Goal: Information Seeking & Learning: Learn about a topic

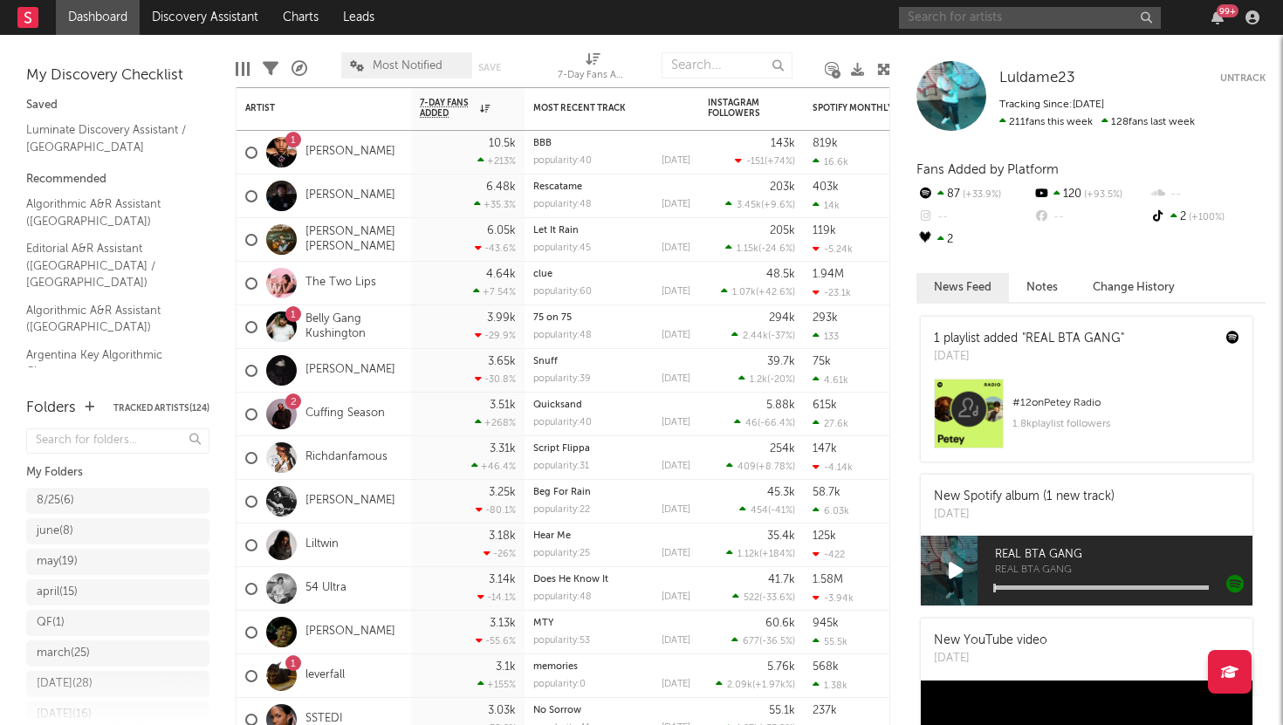
drag, startPoint x: 0, startPoint y: 0, endPoint x: 992, endPoint y: 23, distance: 992.5
click at [992, 23] on input "text" at bounding box center [1030, 18] width 262 height 22
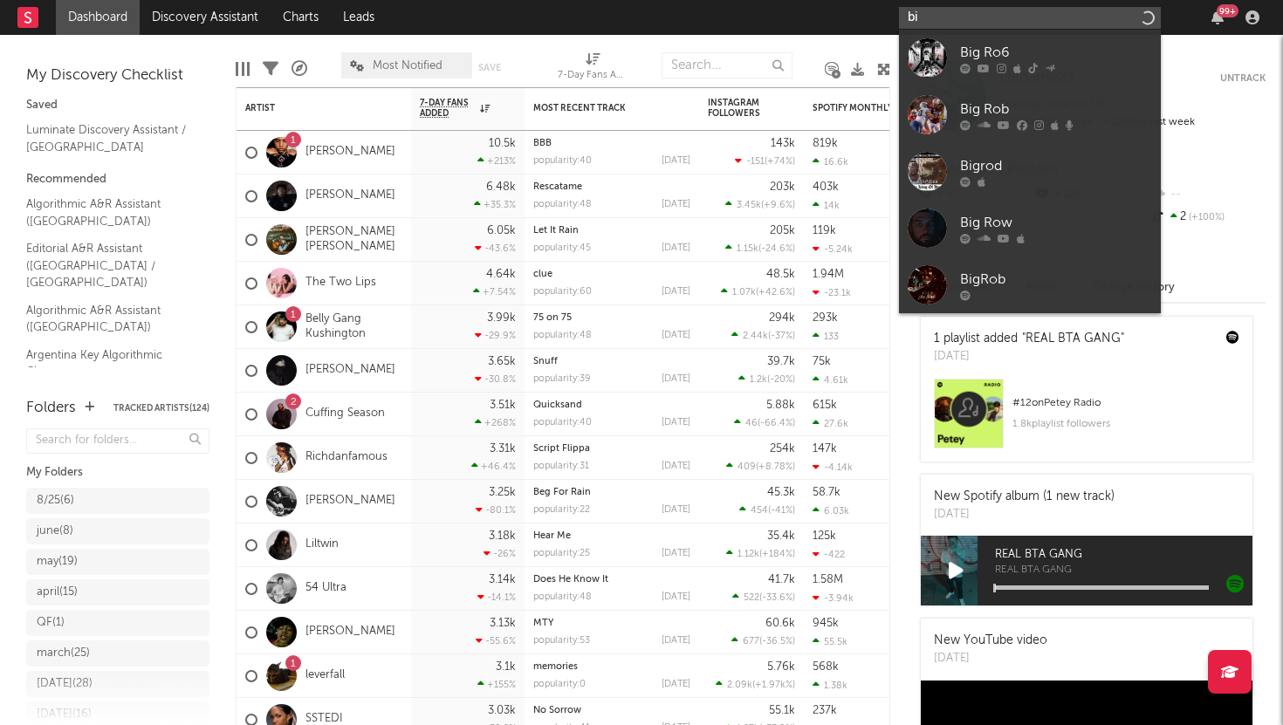
type input "b"
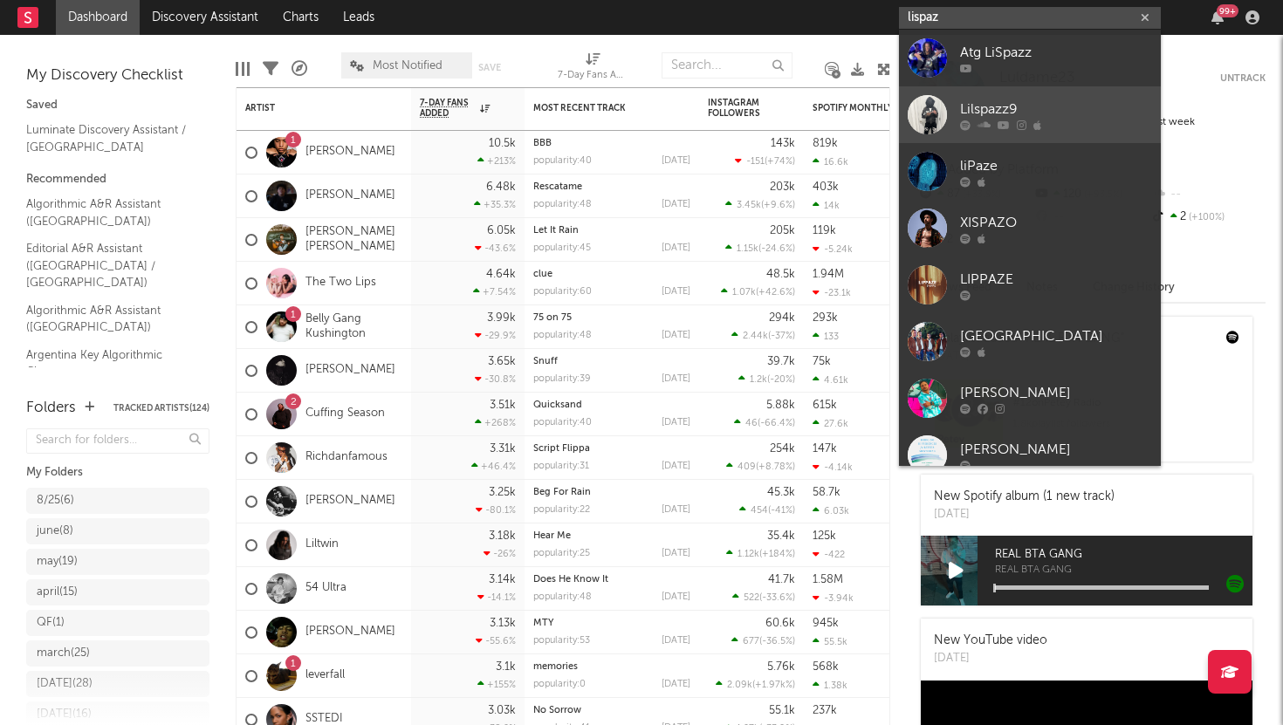
type input "lispaz"
click at [997, 106] on div "Lilspazz9" at bounding box center [1056, 109] width 192 height 21
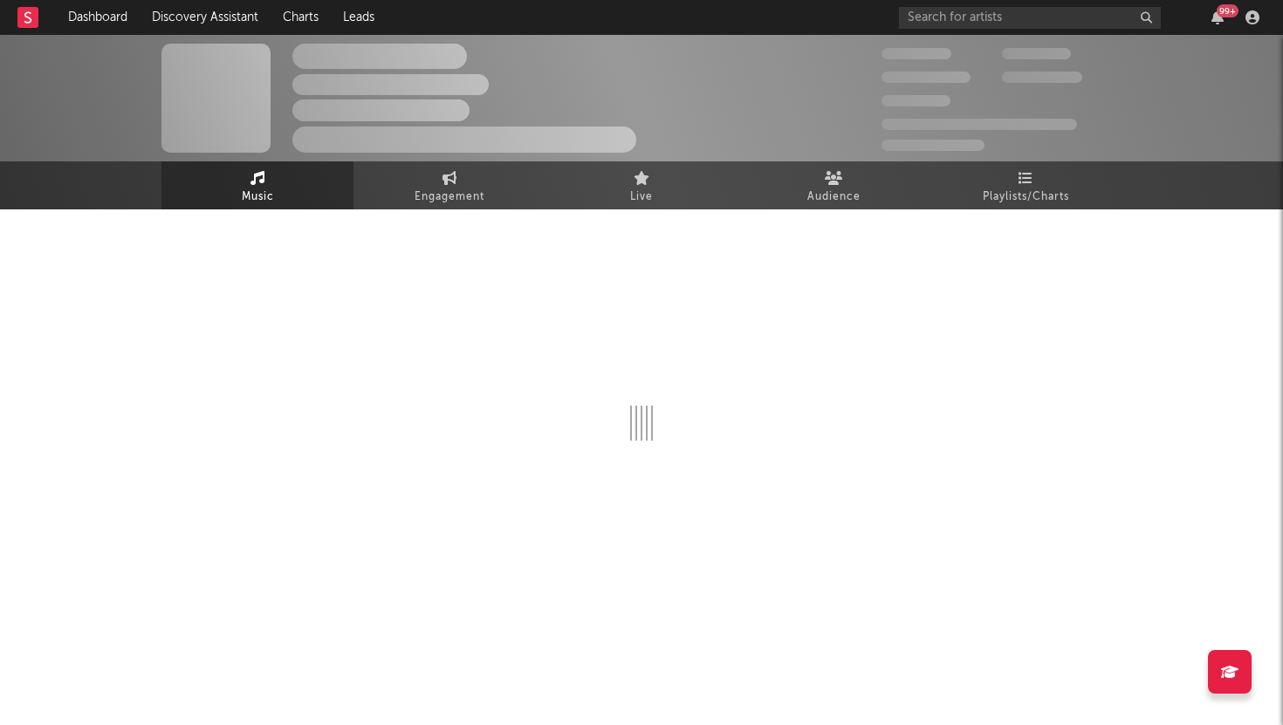
select select "6m"
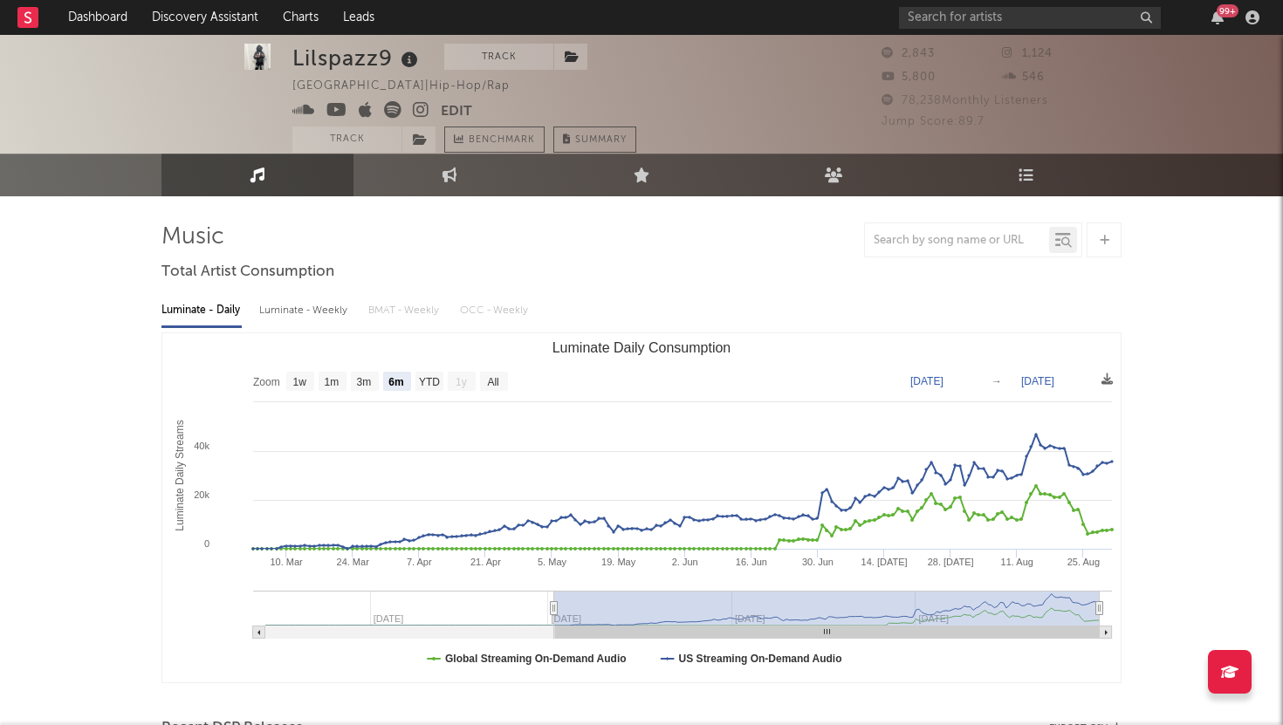
scroll to position [17, 0]
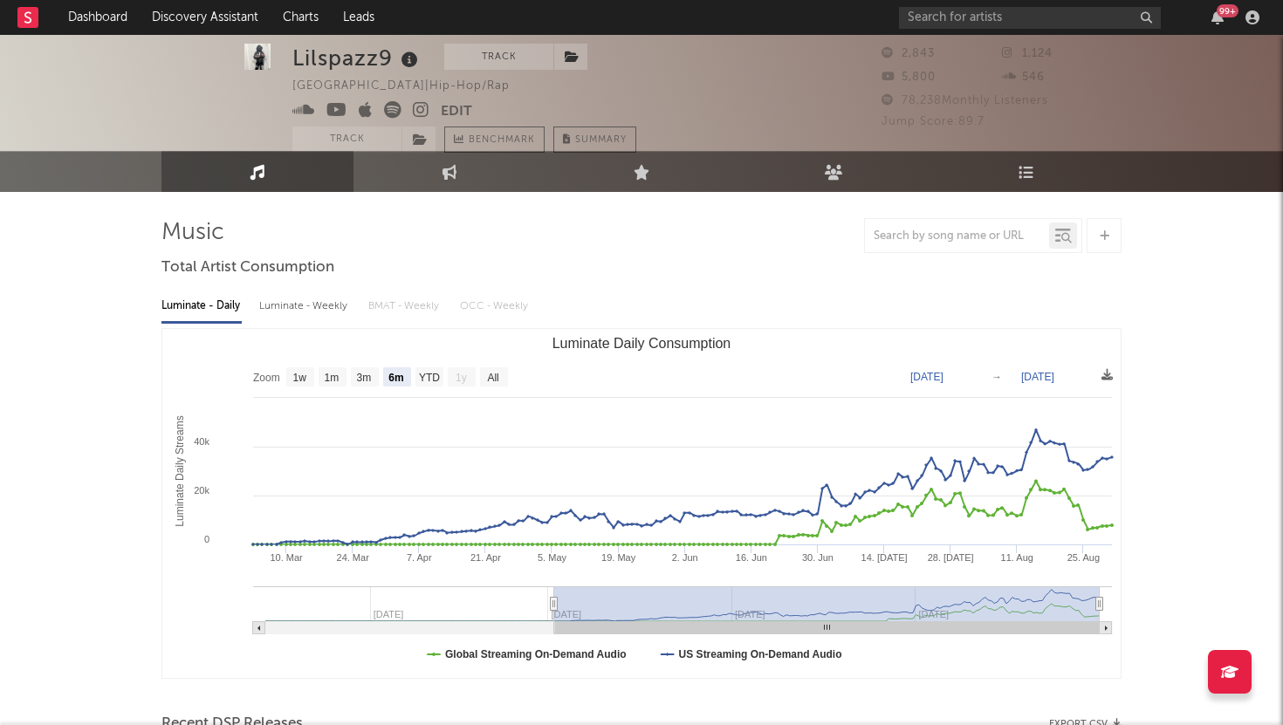
click at [344, 299] on div "Luminate - Weekly" at bounding box center [305, 306] width 92 height 30
select select "6m"
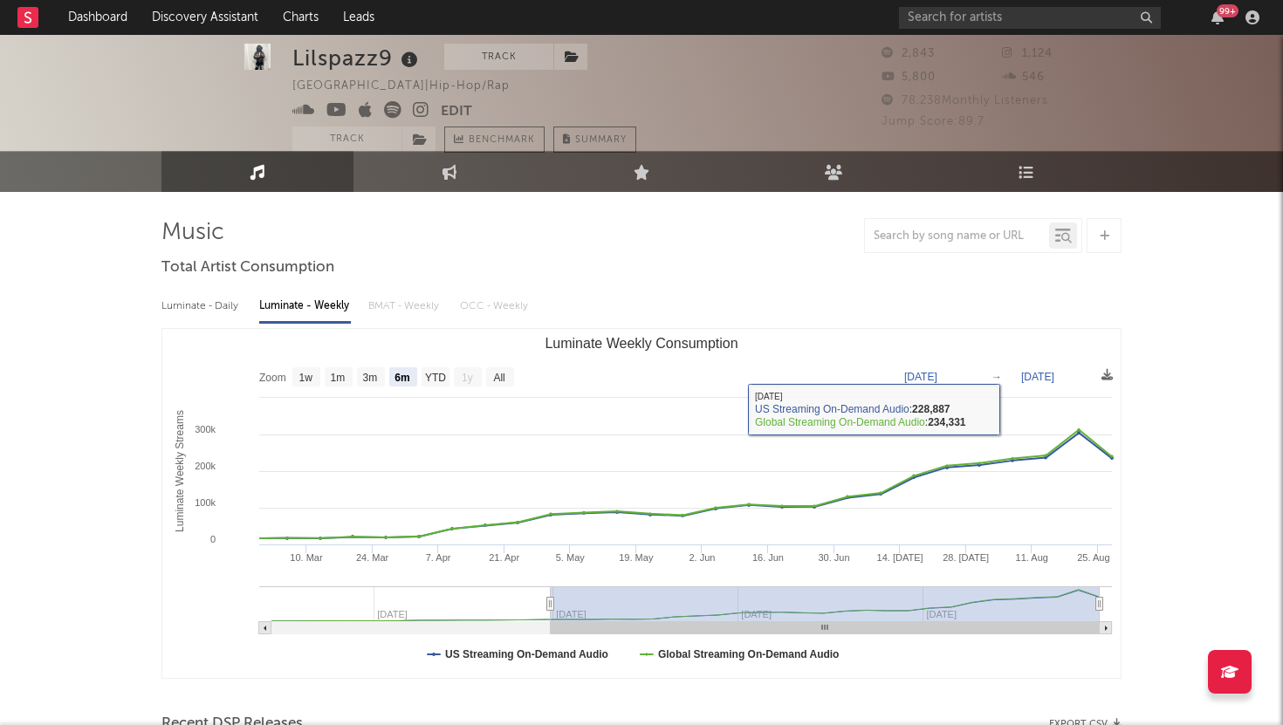
click at [223, 302] on div "Luminate - Daily" at bounding box center [201, 306] width 80 height 30
select select "6m"
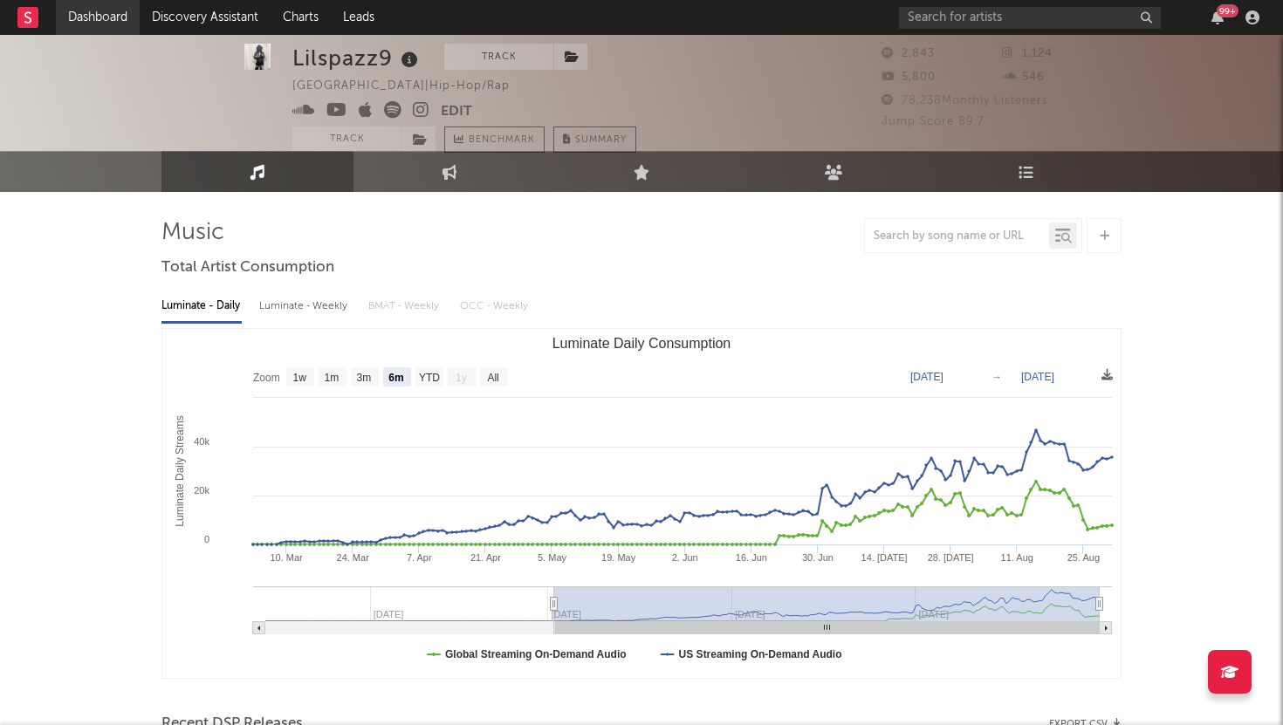
click at [99, 16] on link "Dashboard" at bounding box center [98, 17] width 84 height 35
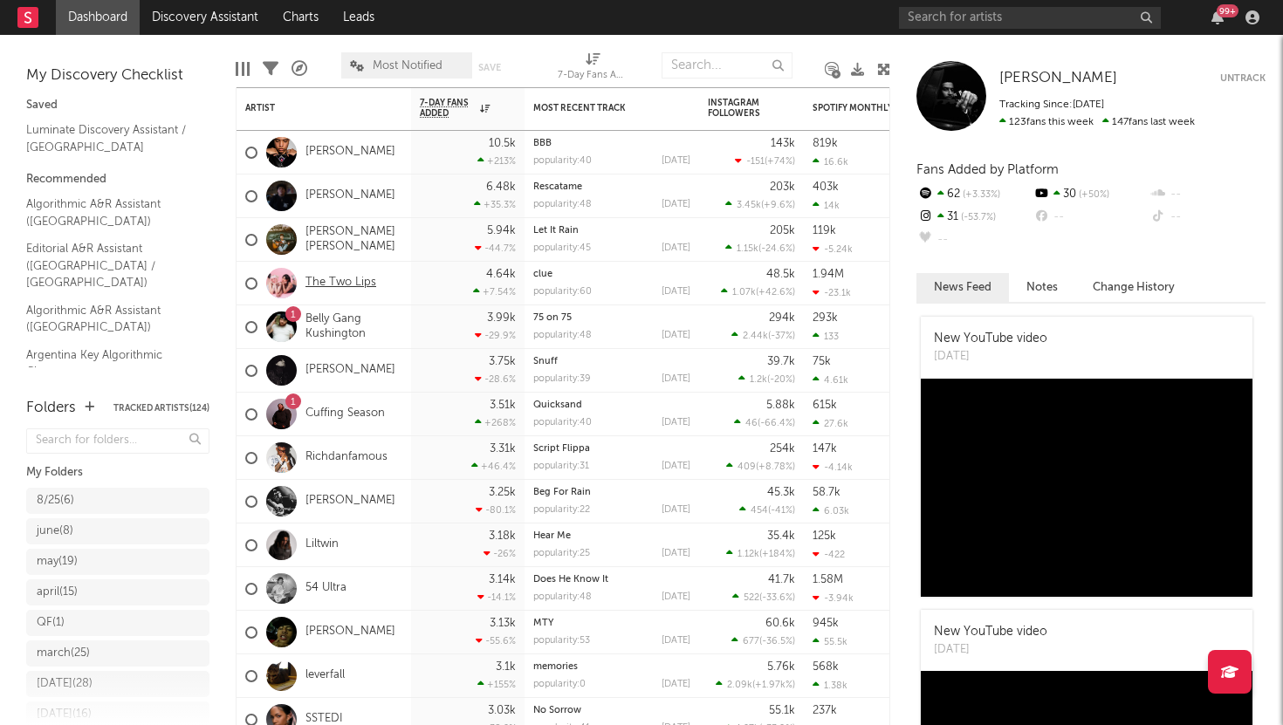
click at [360, 286] on link "The Two Lips" at bounding box center [340, 283] width 71 height 15
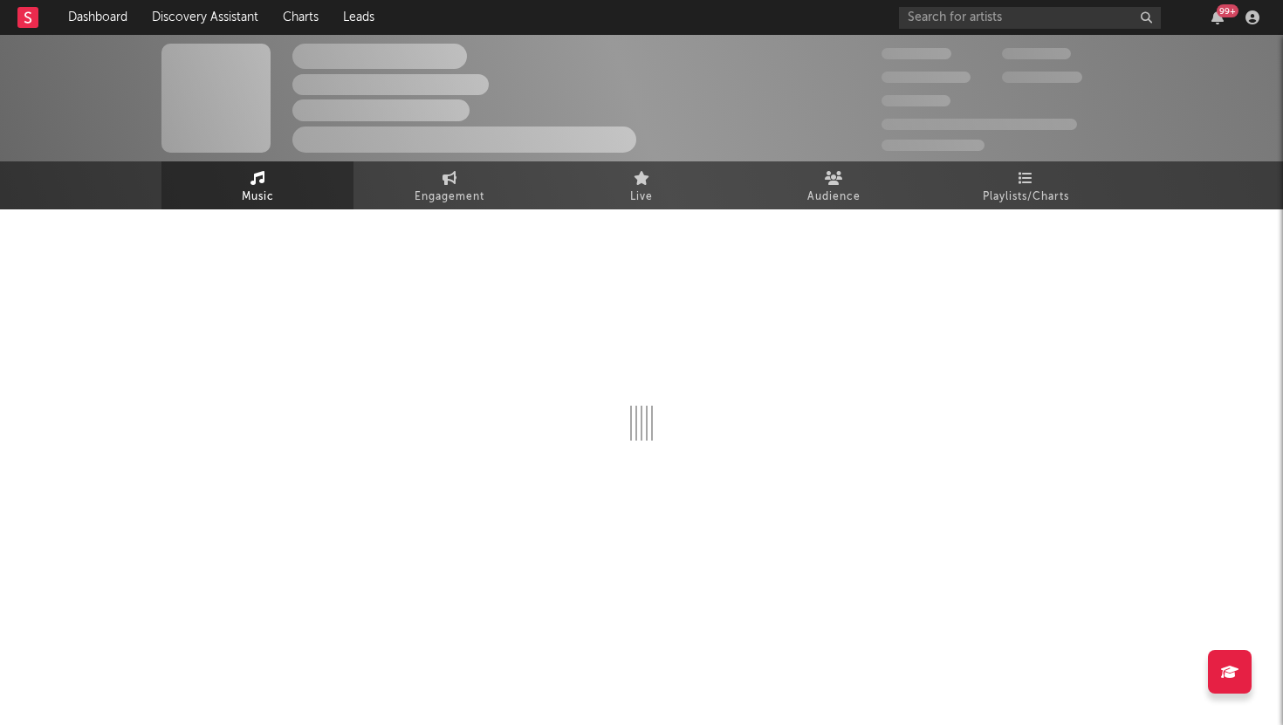
select select "6m"
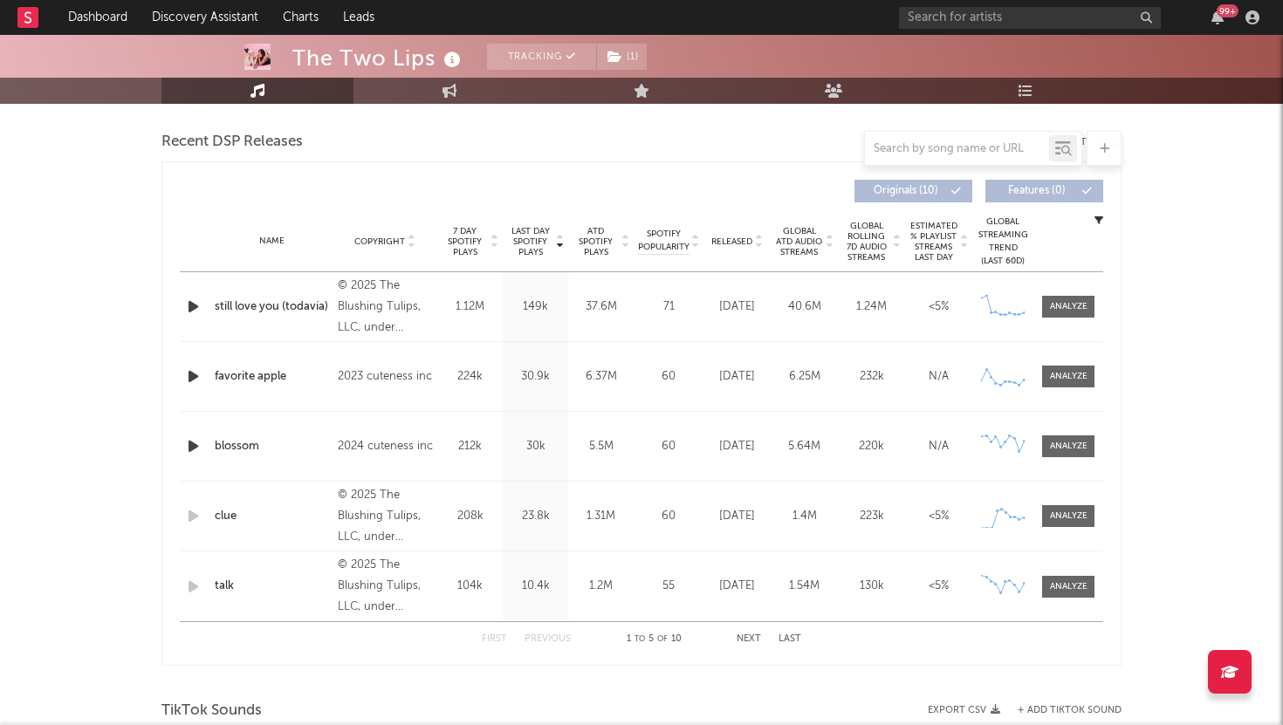
scroll to position [576, 0]
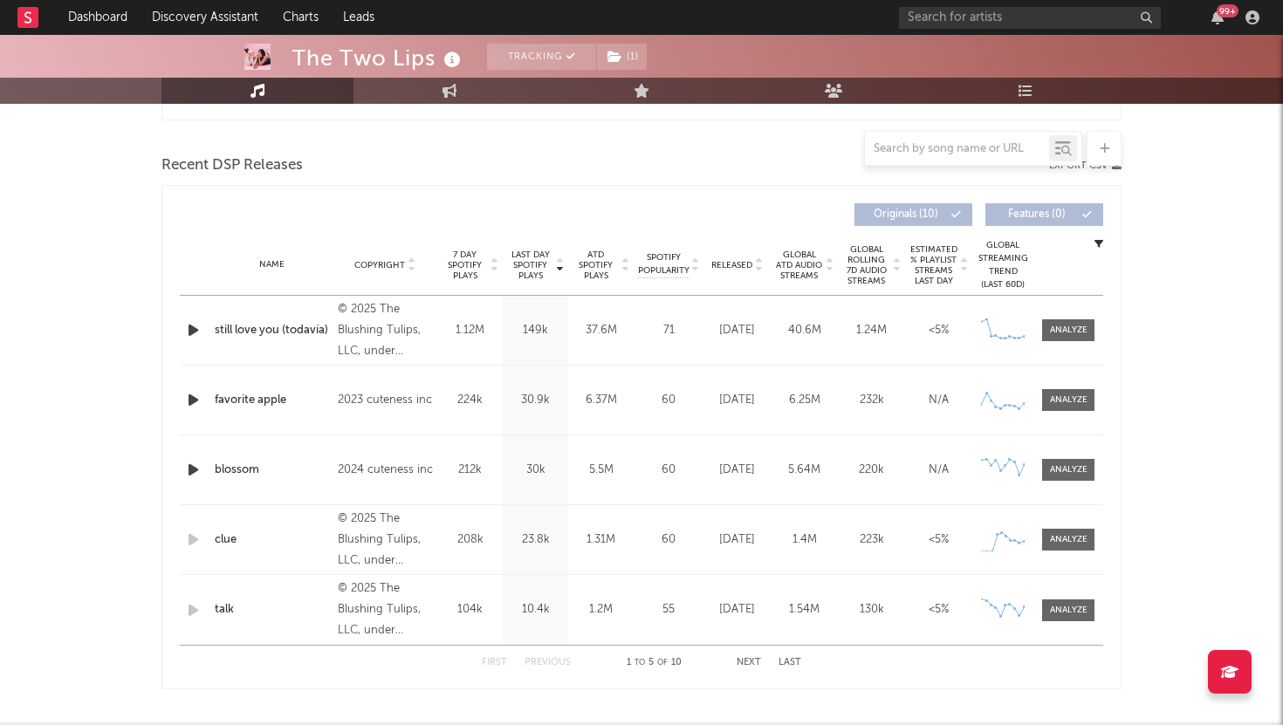
click at [737, 264] on span "Released" at bounding box center [731, 265] width 41 height 10
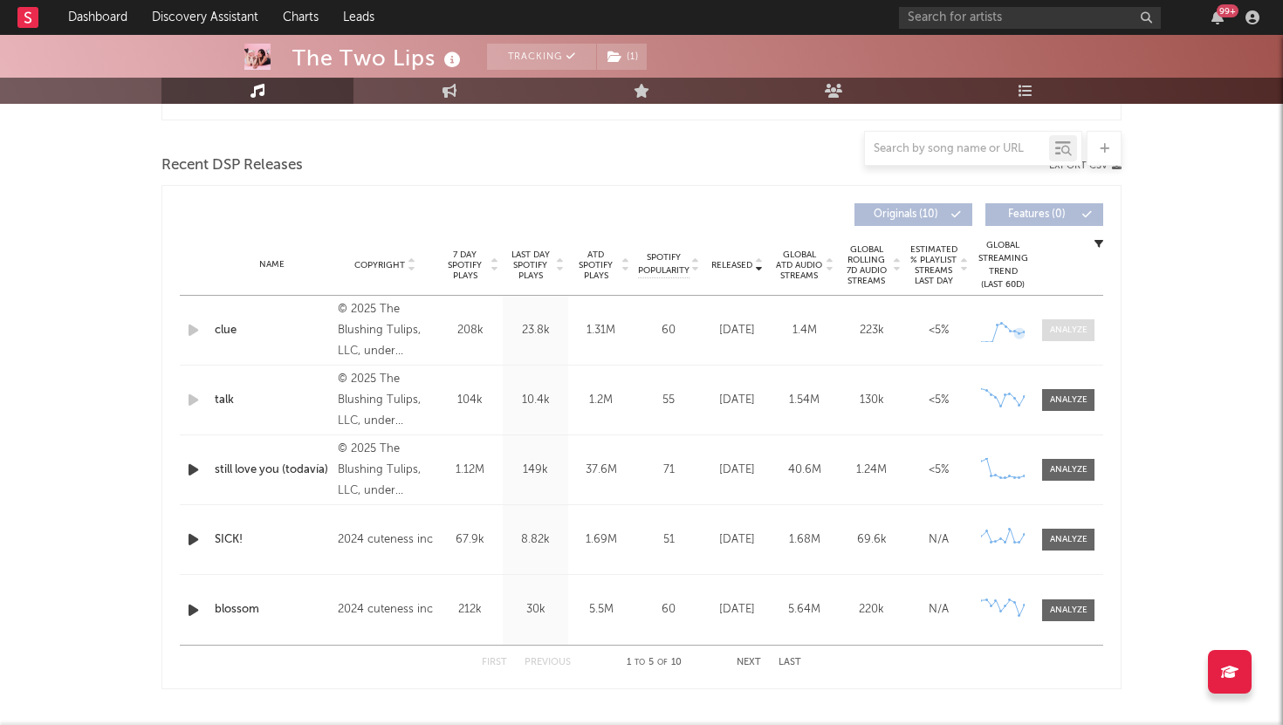
click at [1054, 334] on div at bounding box center [1069, 330] width 38 height 13
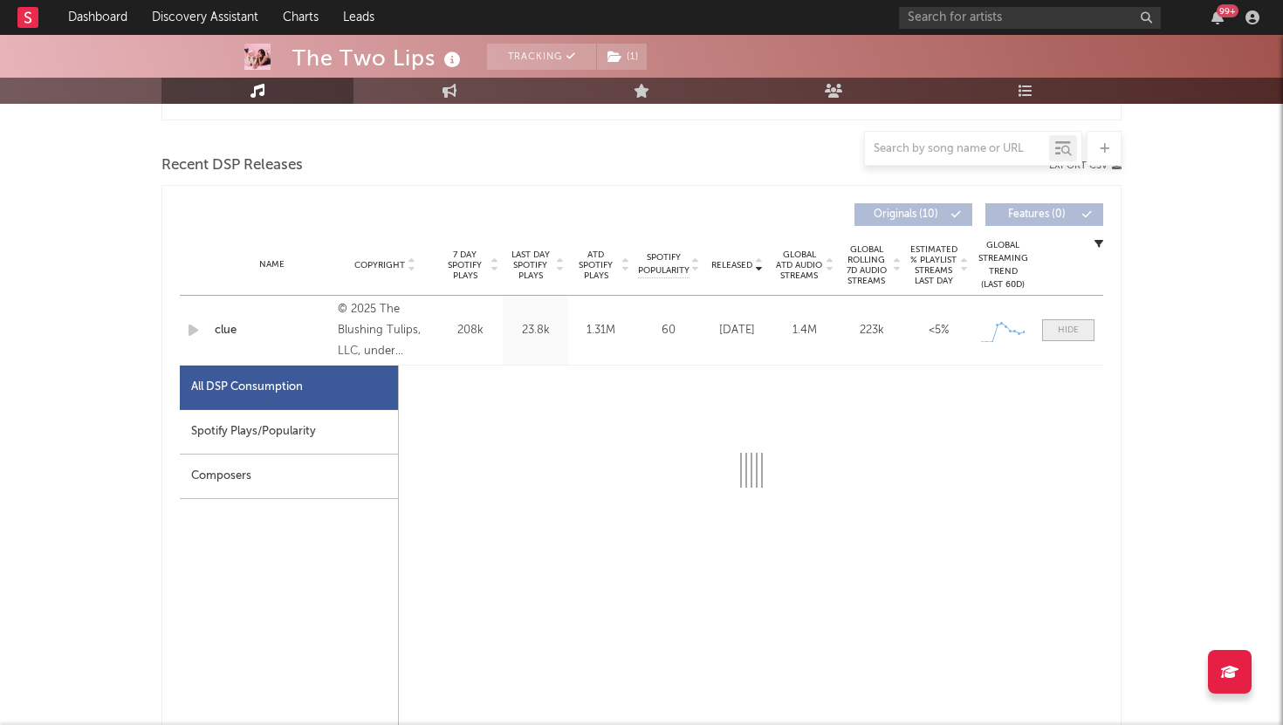
select select "1w"
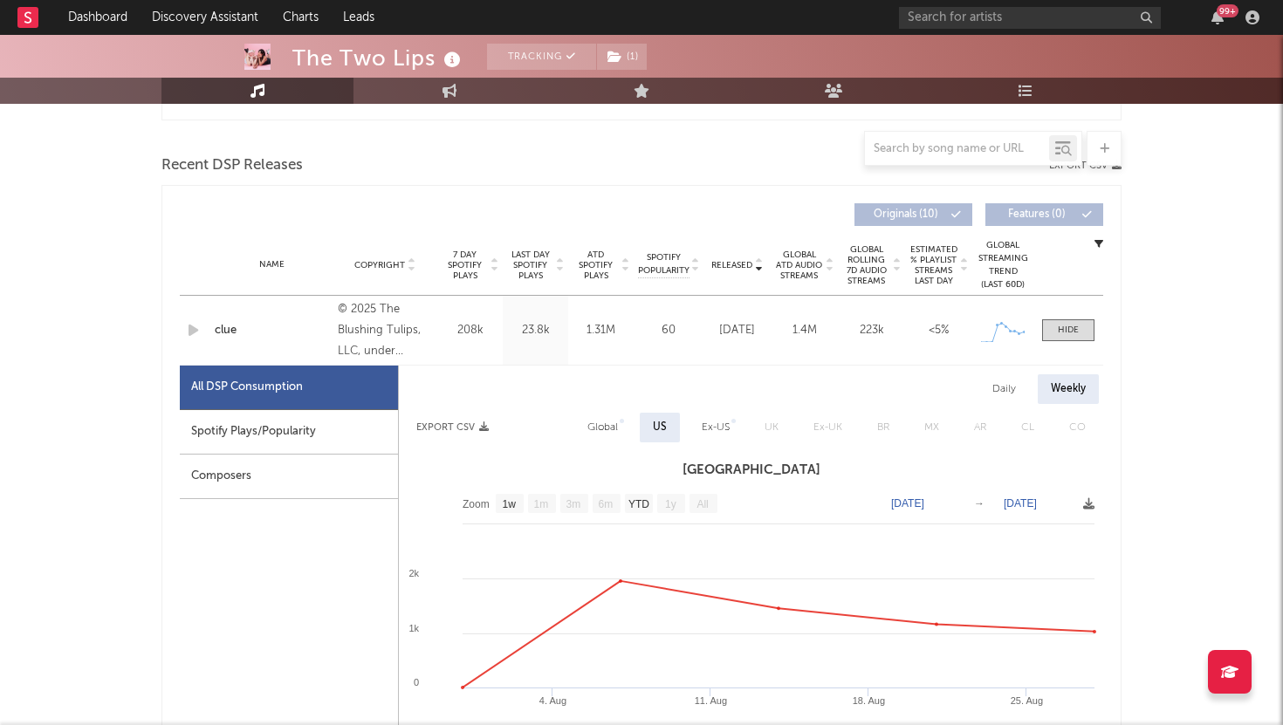
click at [1007, 387] on div "Daily" at bounding box center [1004, 389] width 50 height 30
select select "1w"
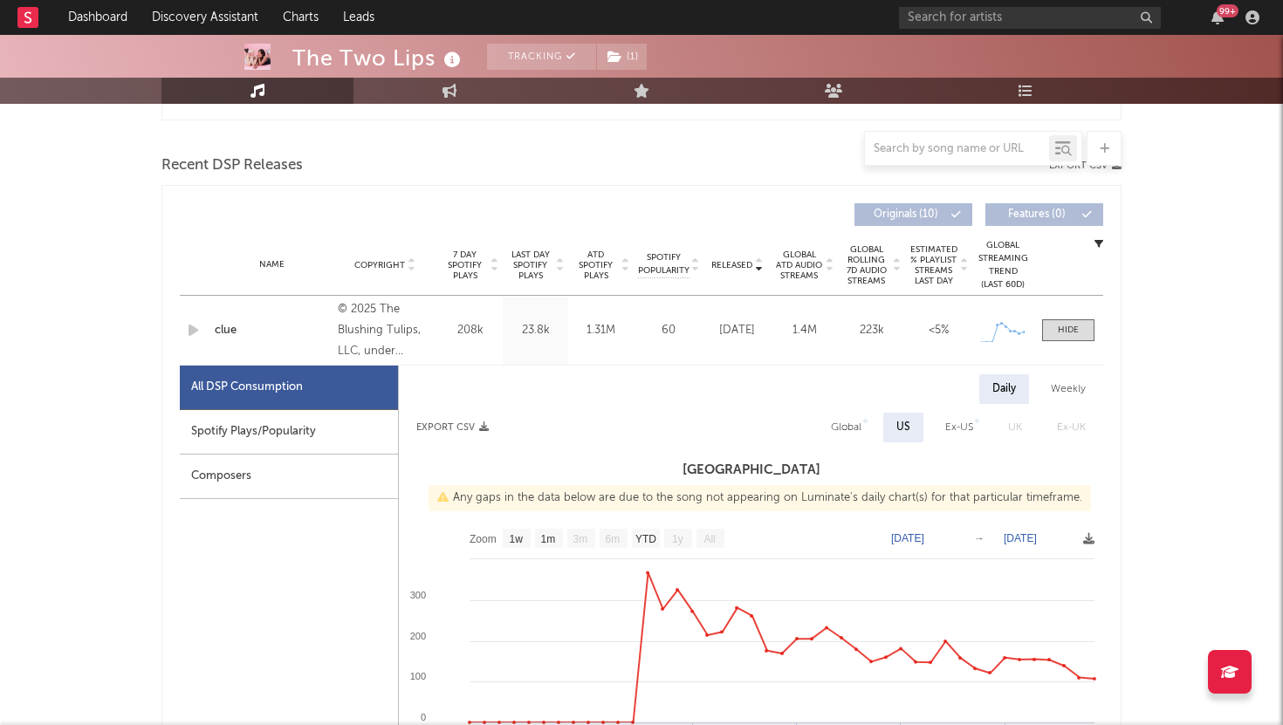
click at [1063, 396] on div "Weekly" at bounding box center [1068, 389] width 61 height 30
select select "1w"
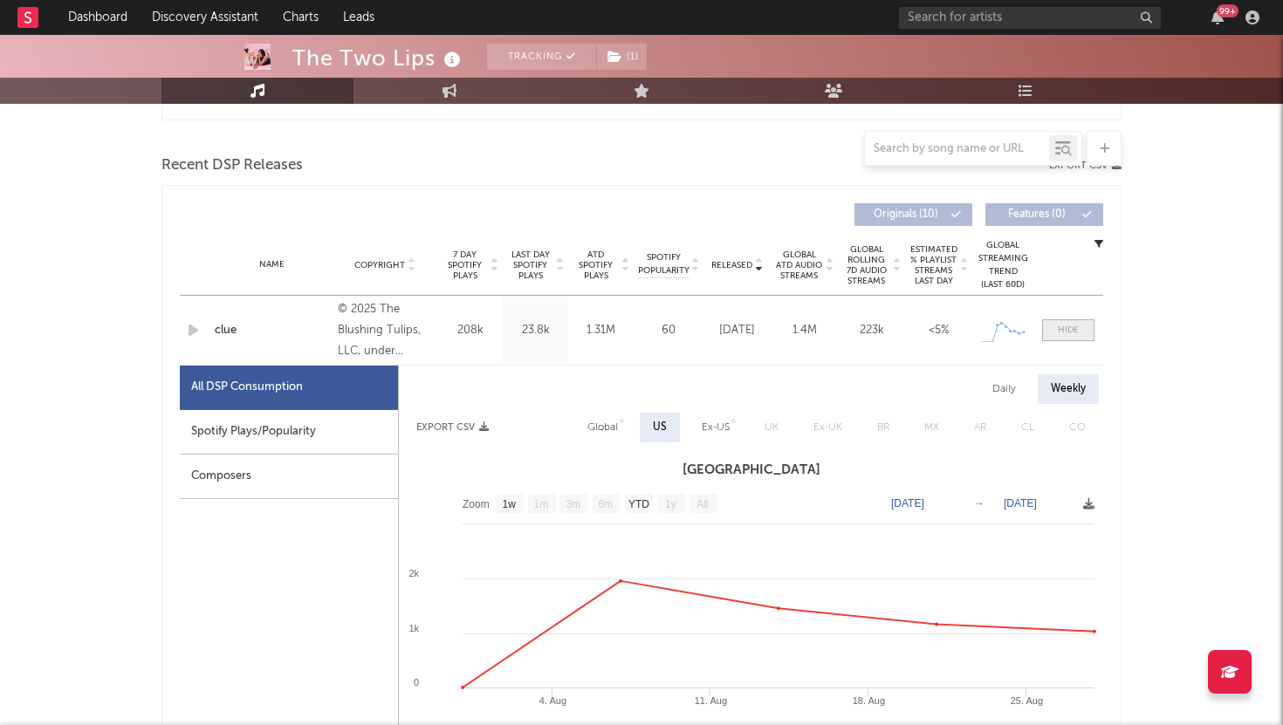
click at [1073, 327] on div at bounding box center [1068, 330] width 21 height 13
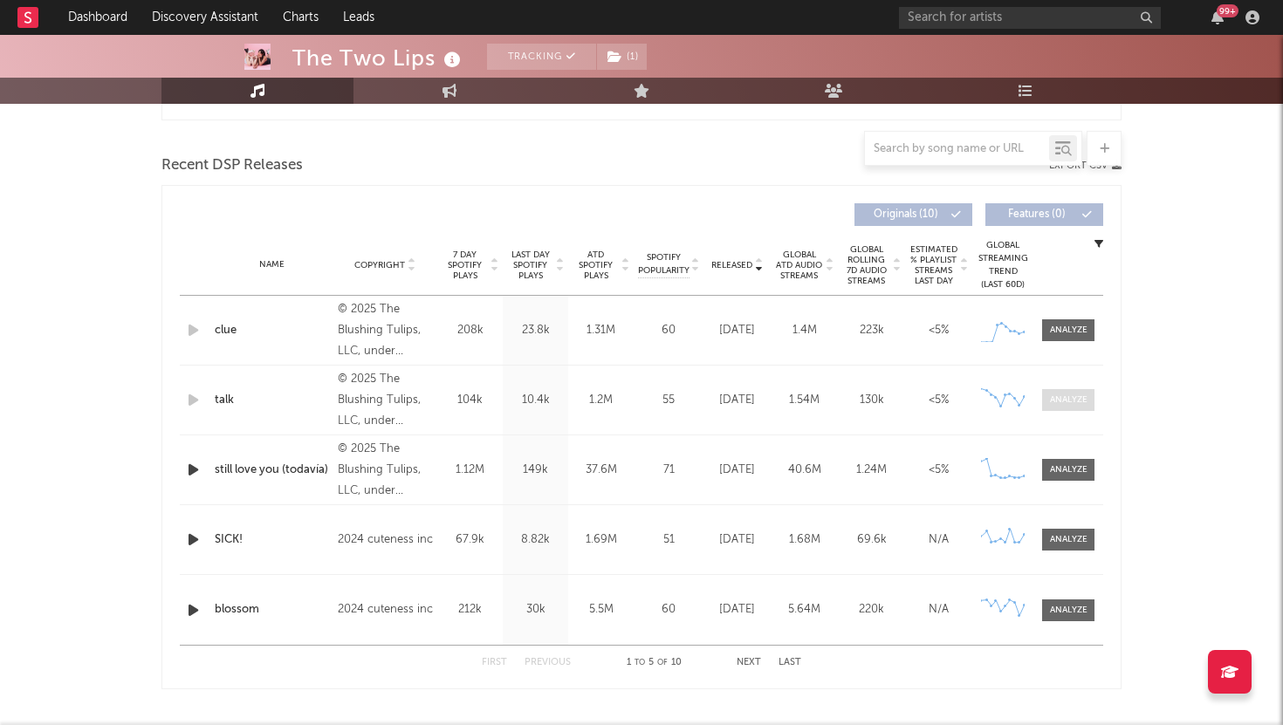
click at [1066, 390] on span at bounding box center [1068, 400] width 52 height 22
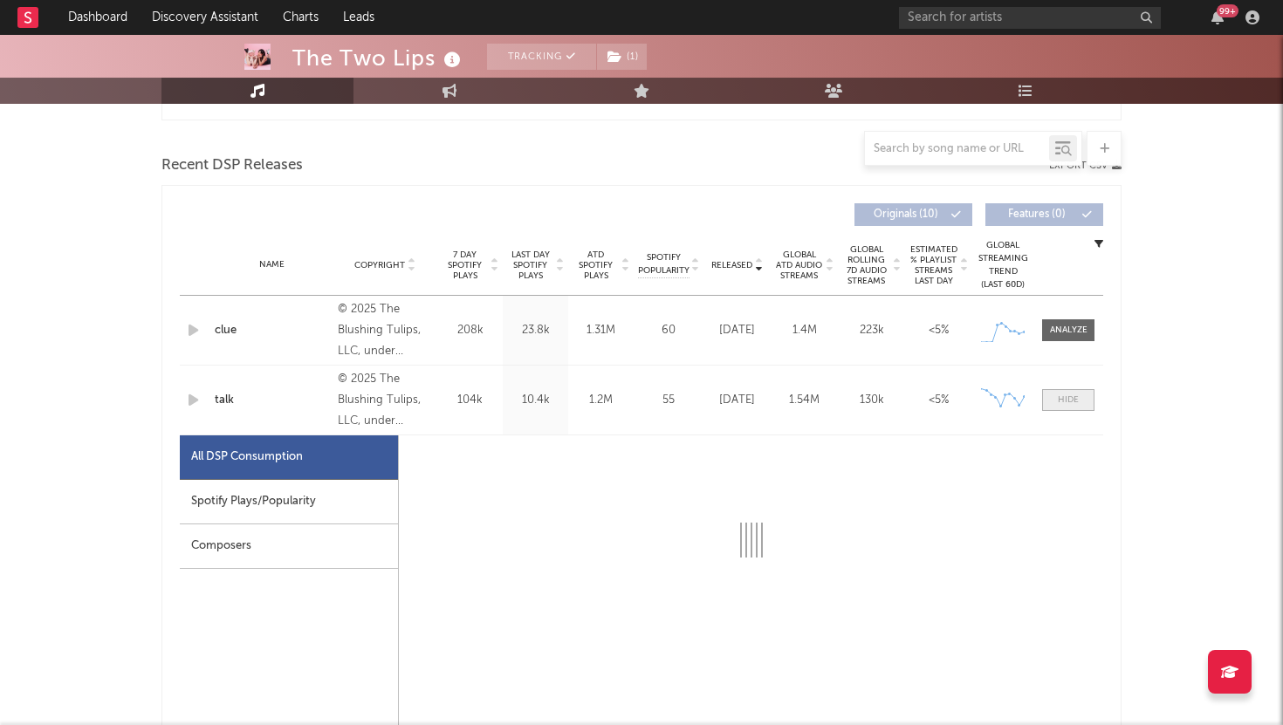
select select "1w"
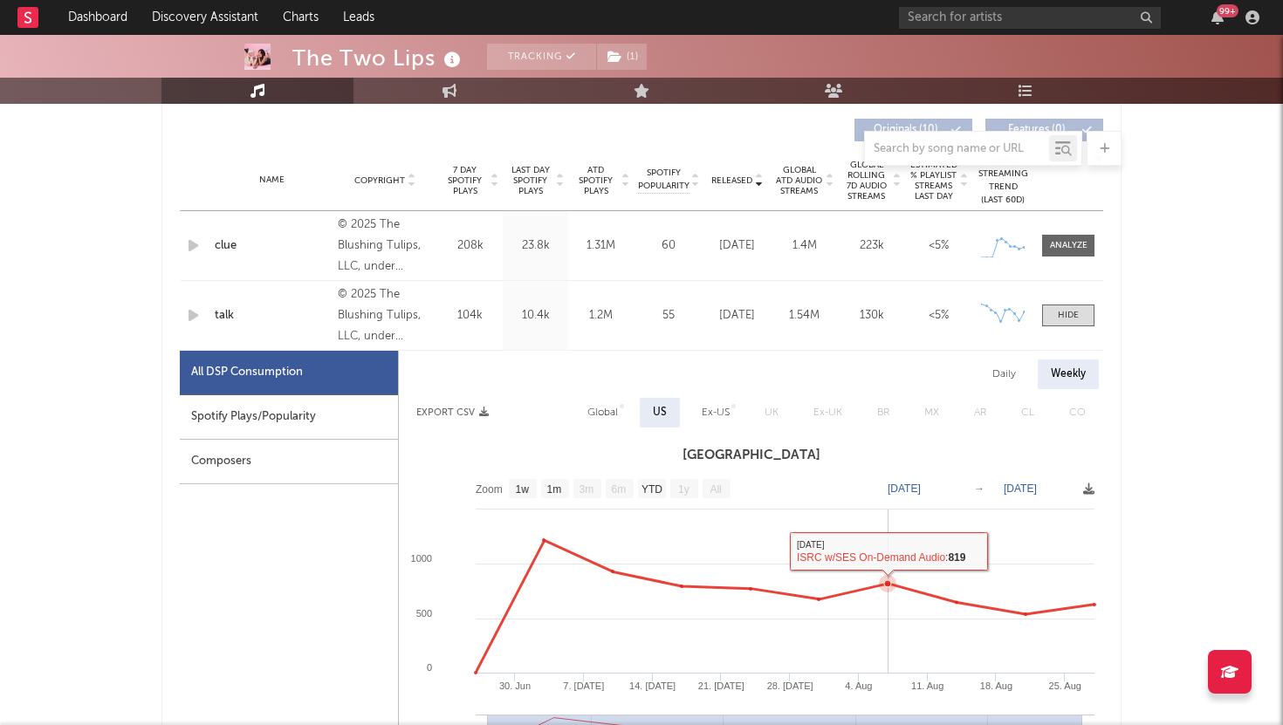
scroll to position [674, 0]
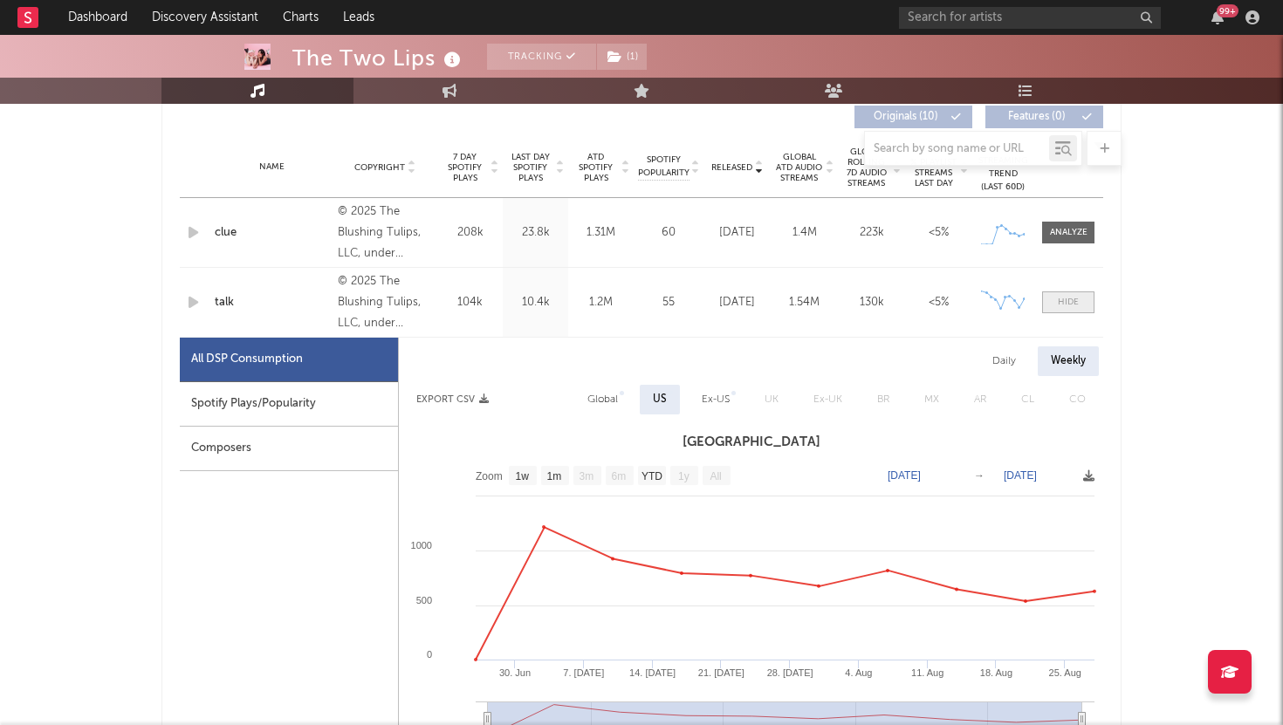
click at [1055, 298] on span at bounding box center [1068, 302] width 52 height 22
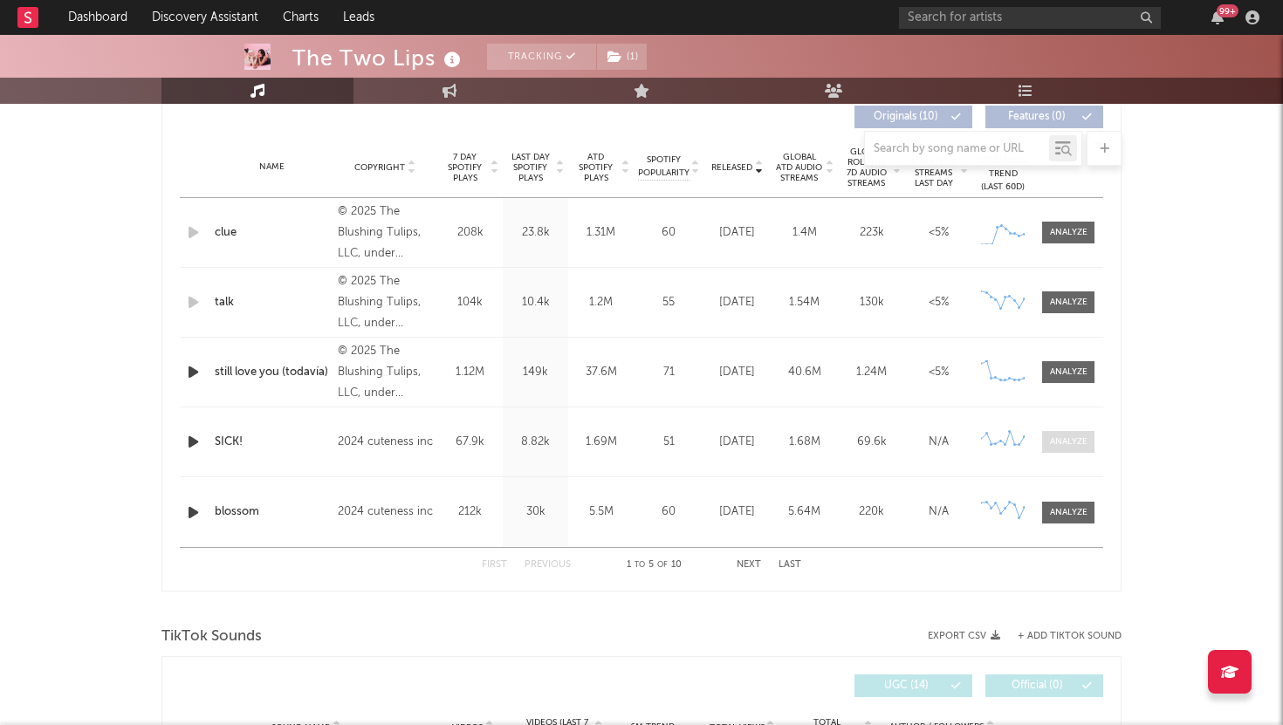
click at [1082, 447] on div at bounding box center [1069, 441] width 38 height 13
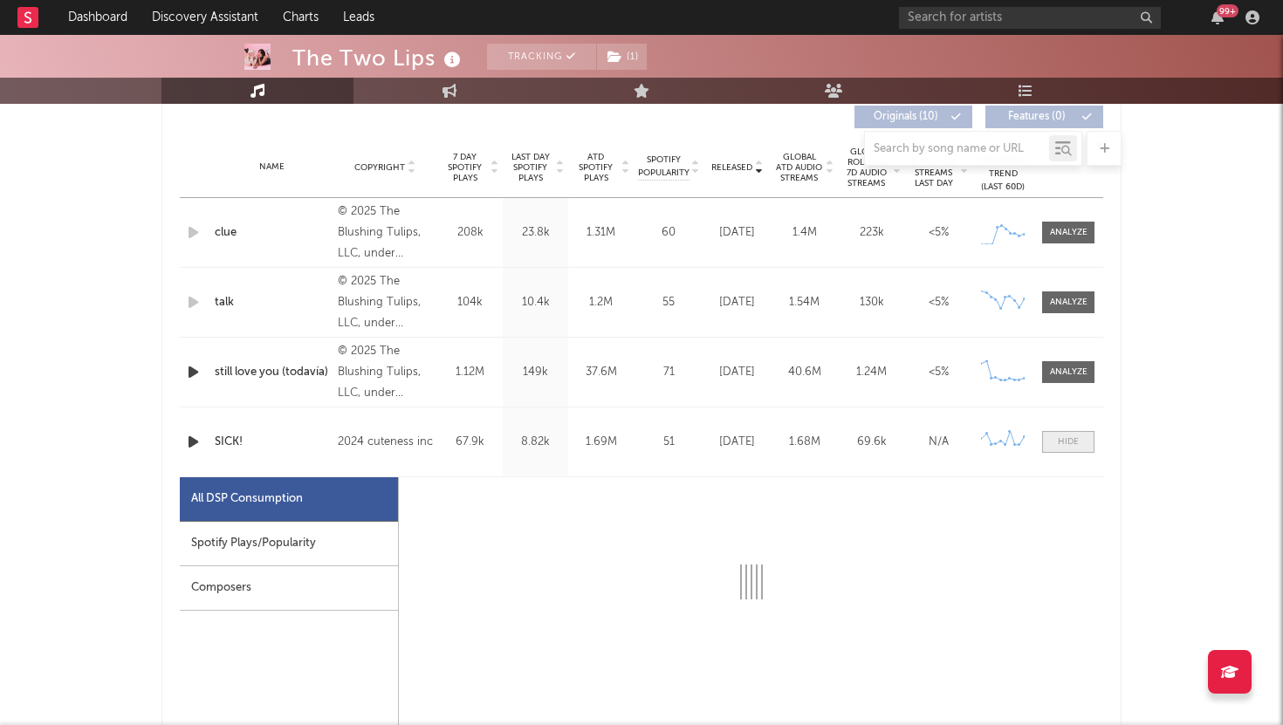
select select "6m"
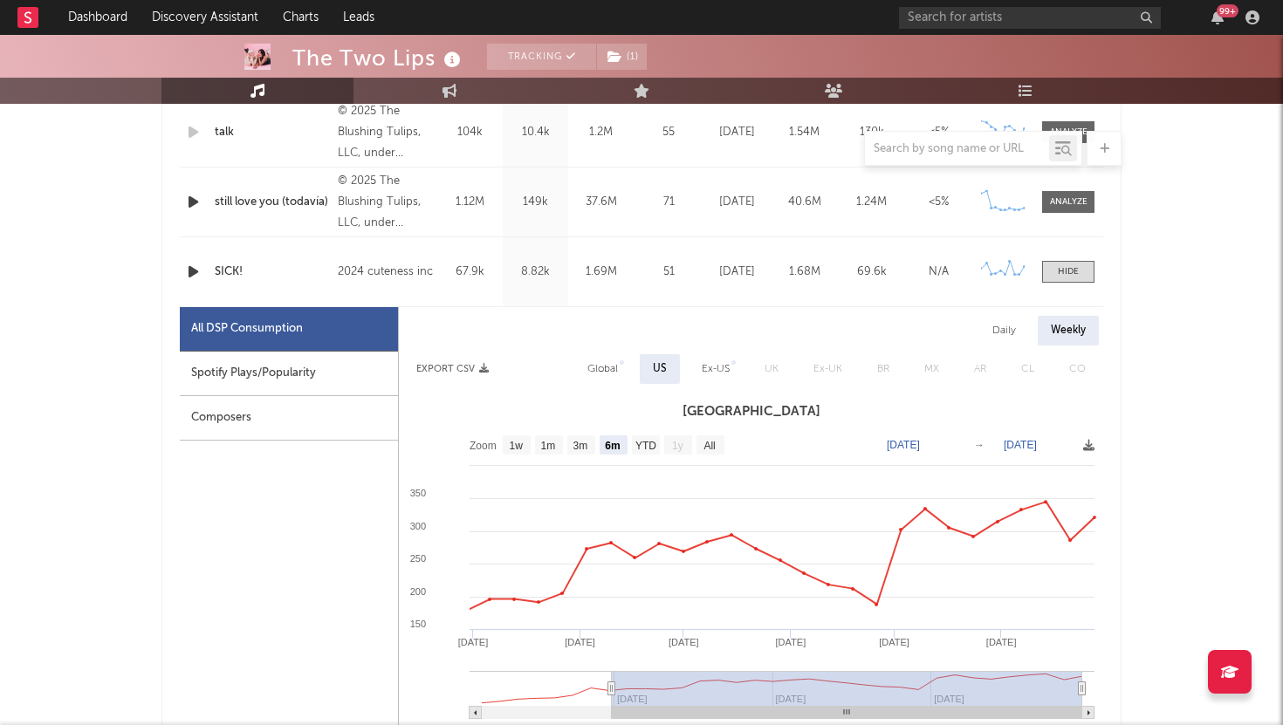
scroll to position [837, 0]
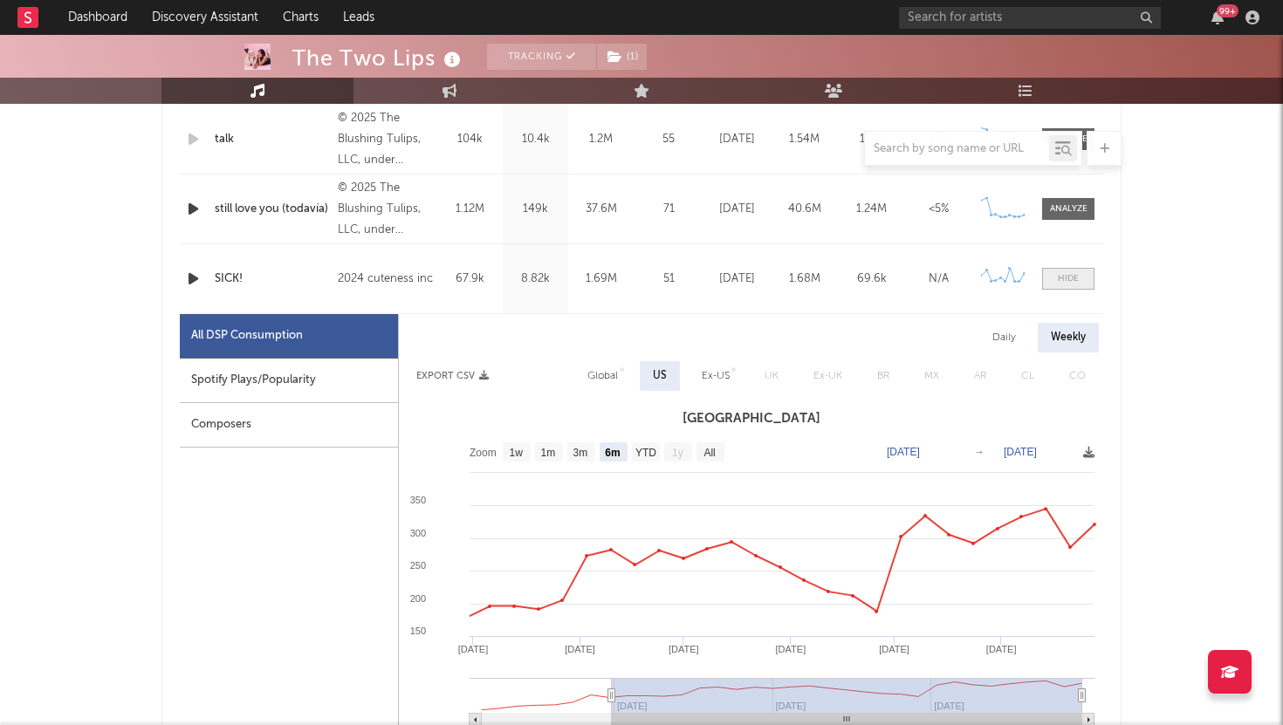
click at [1066, 283] on div at bounding box center [1068, 278] width 21 height 13
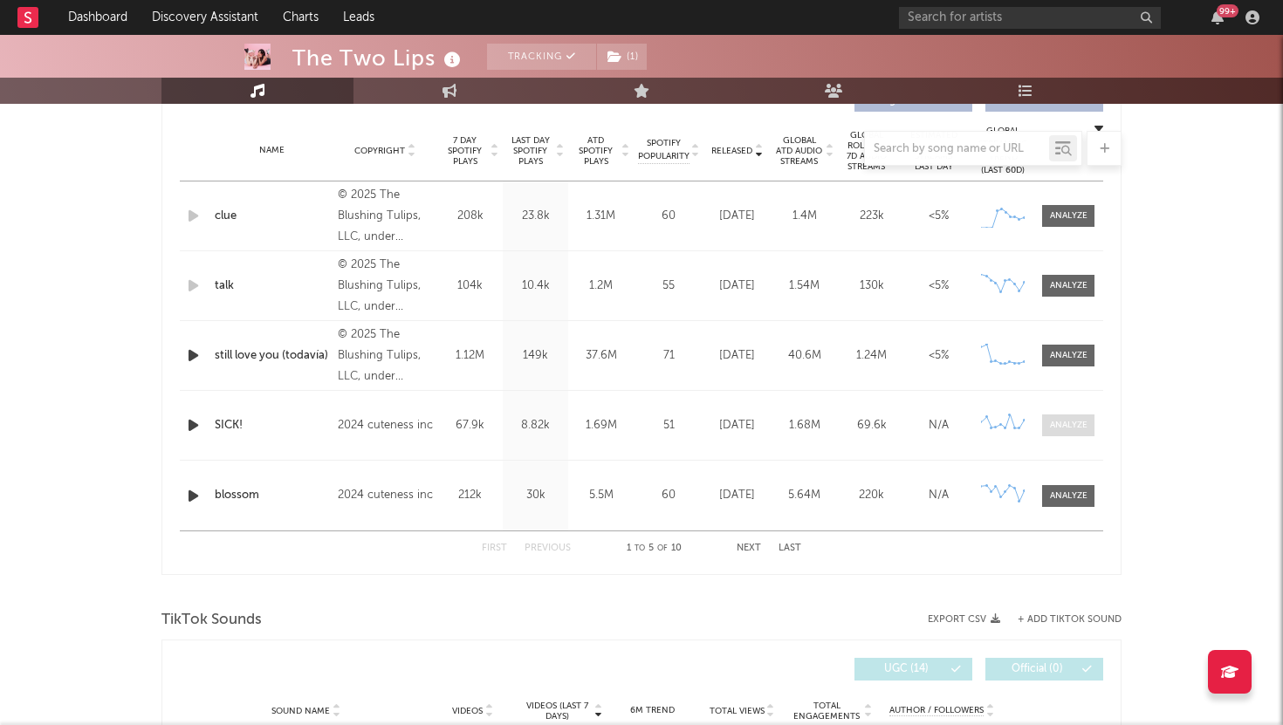
scroll to position [689, 0]
click at [1066, 283] on div at bounding box center [1069, 286] width 38 height 13
select select "1w"
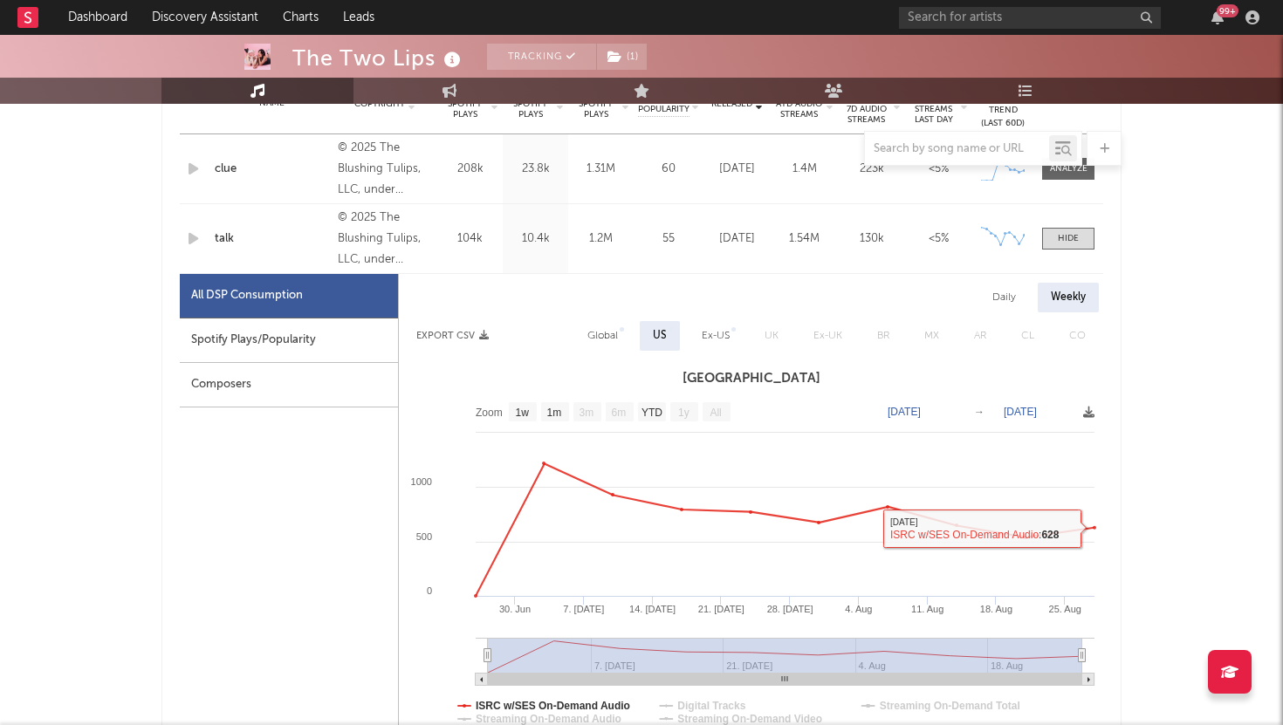
scroll to position [723, 0]
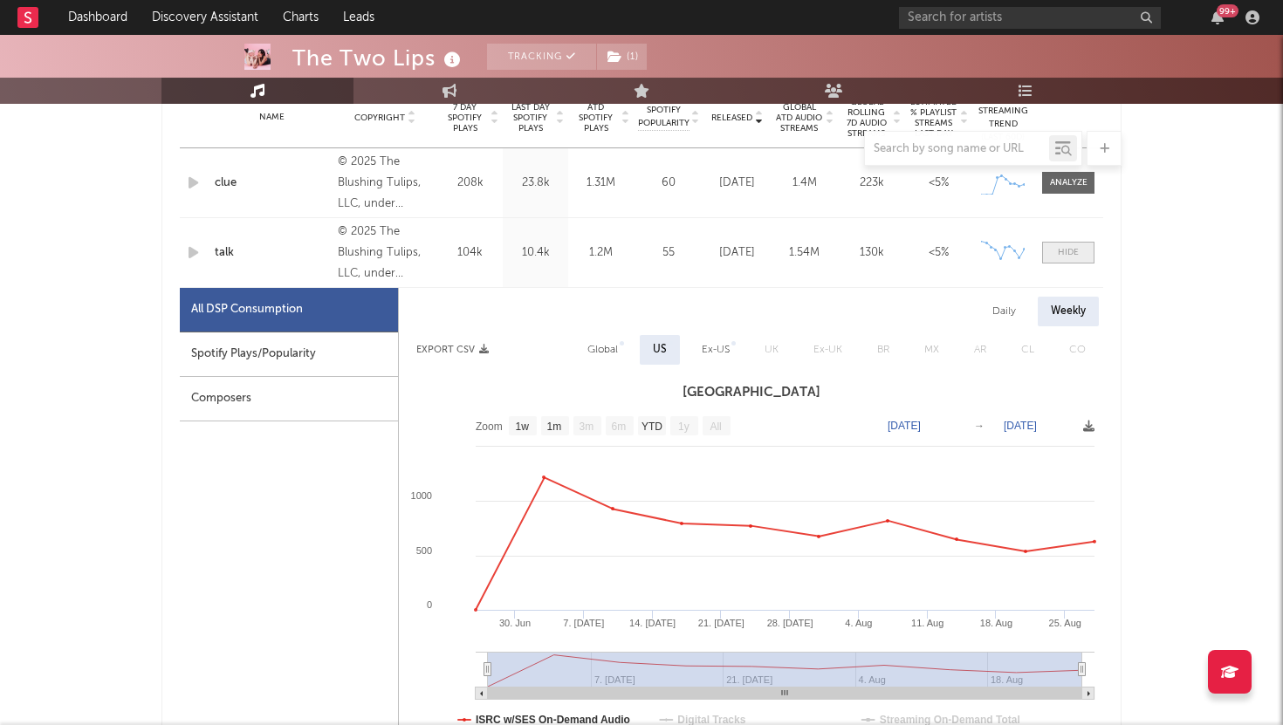
click at [1089, 262] on span at bounding box center [1068, 253] width 52 height 22
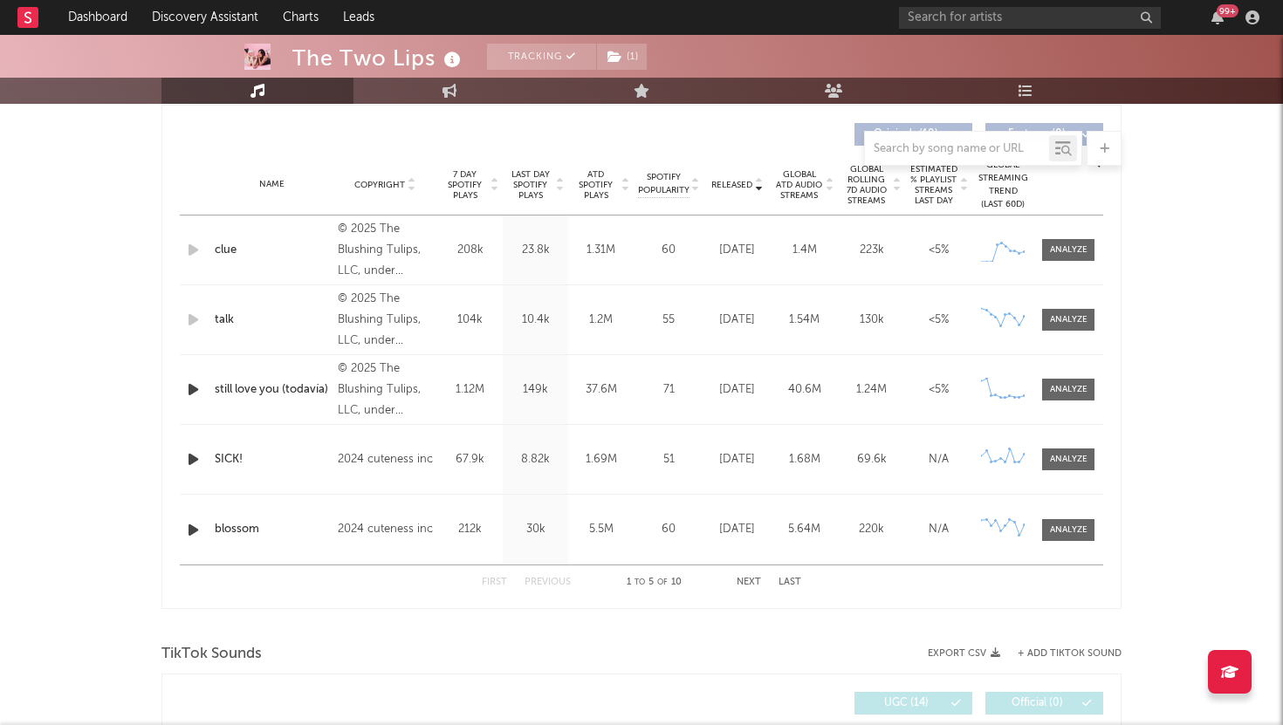
scroll to position [682, 0]
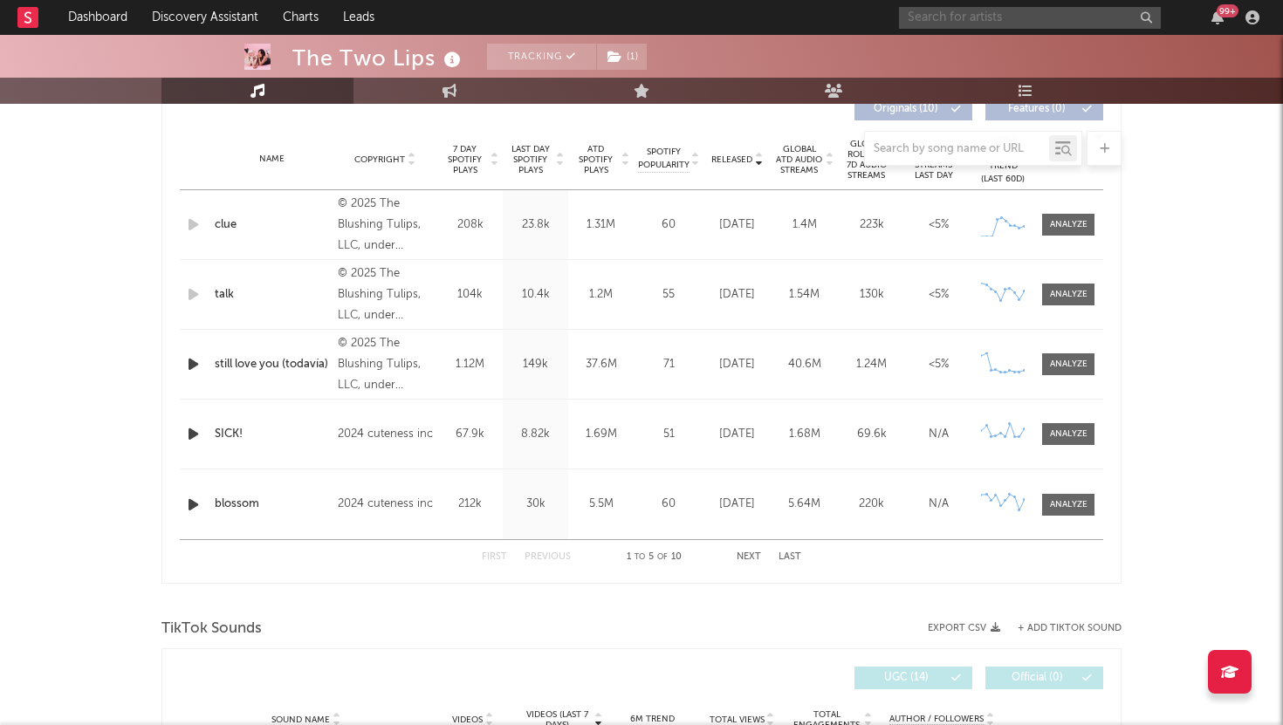
click at [1029, 9] on input "text" at bounding box center [1030, 18] width 262 height 22
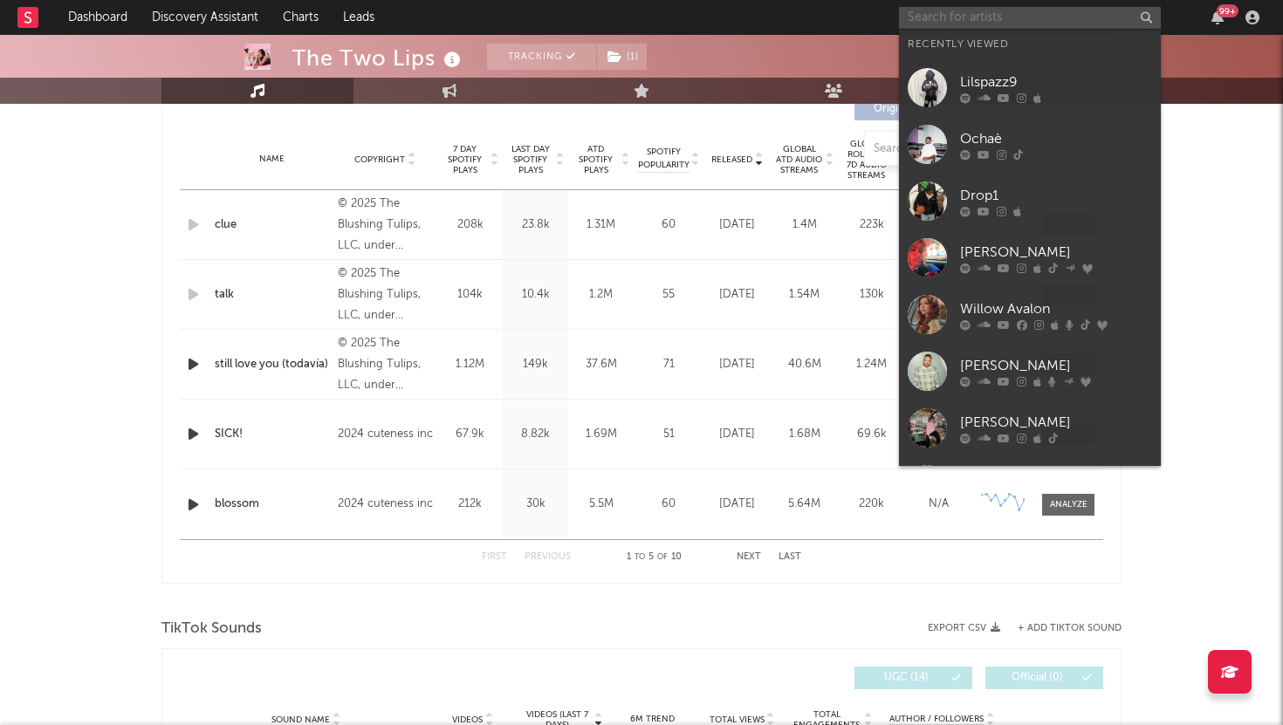
type input "a"
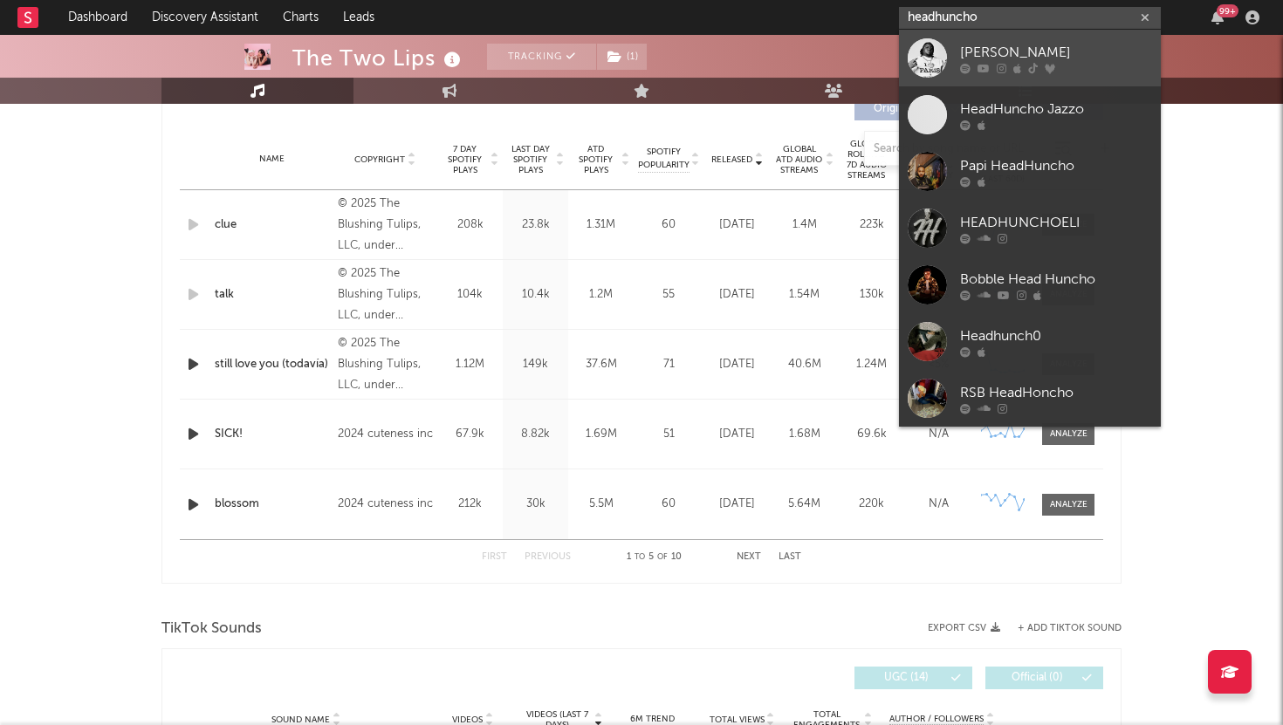
type input "headhuncho"
click at [1080, 48] on div "[PERSON_NAME]" at bounding box center [1056, 52] width 192 height 21
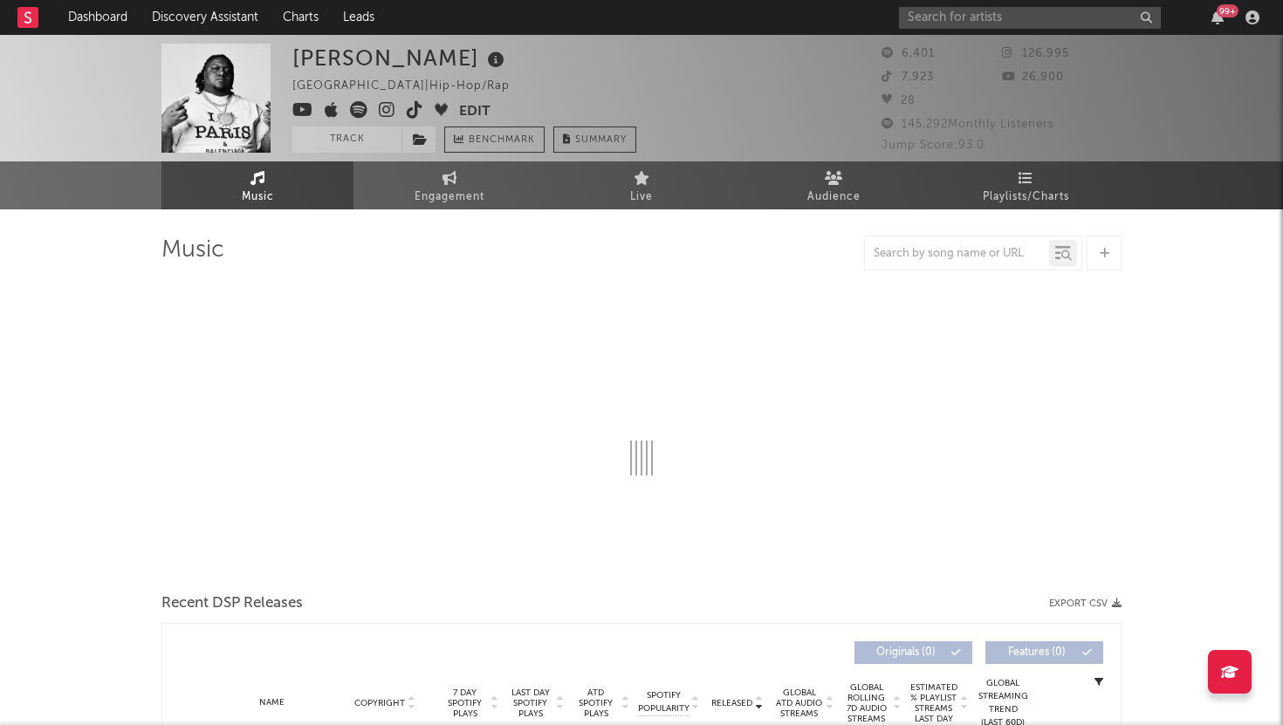
select select "6m"
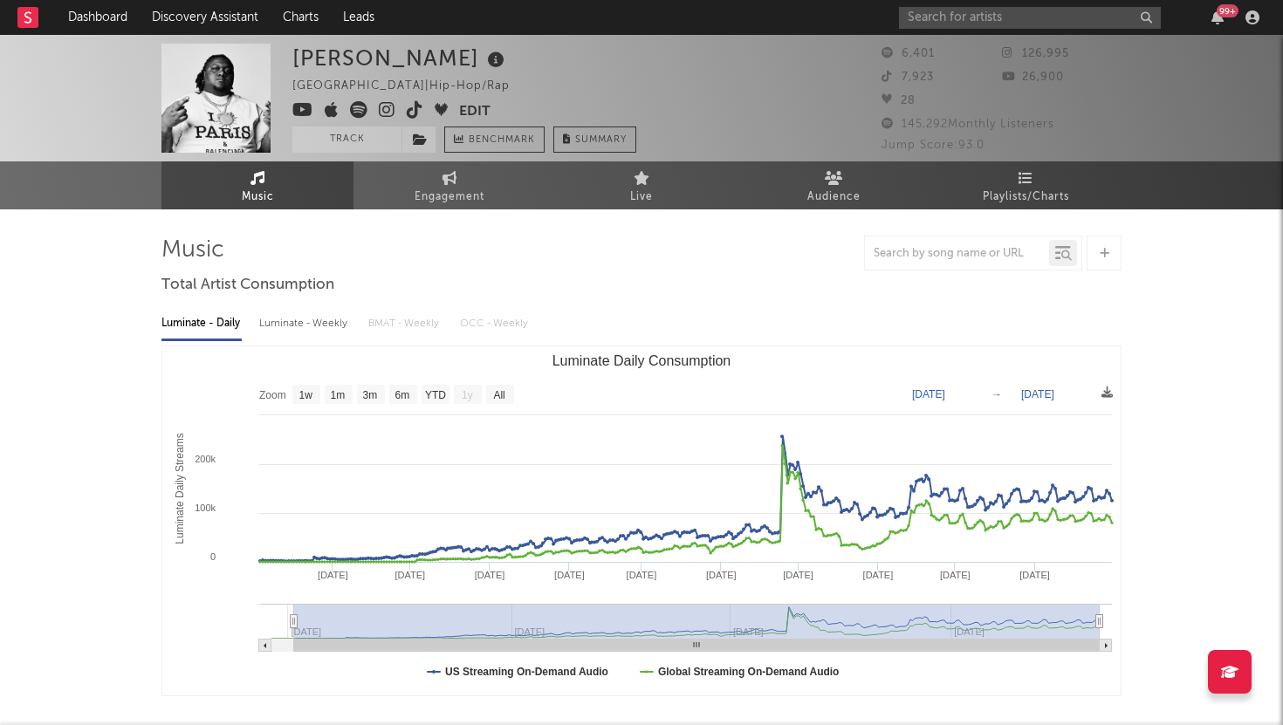
type input "[DATE]"
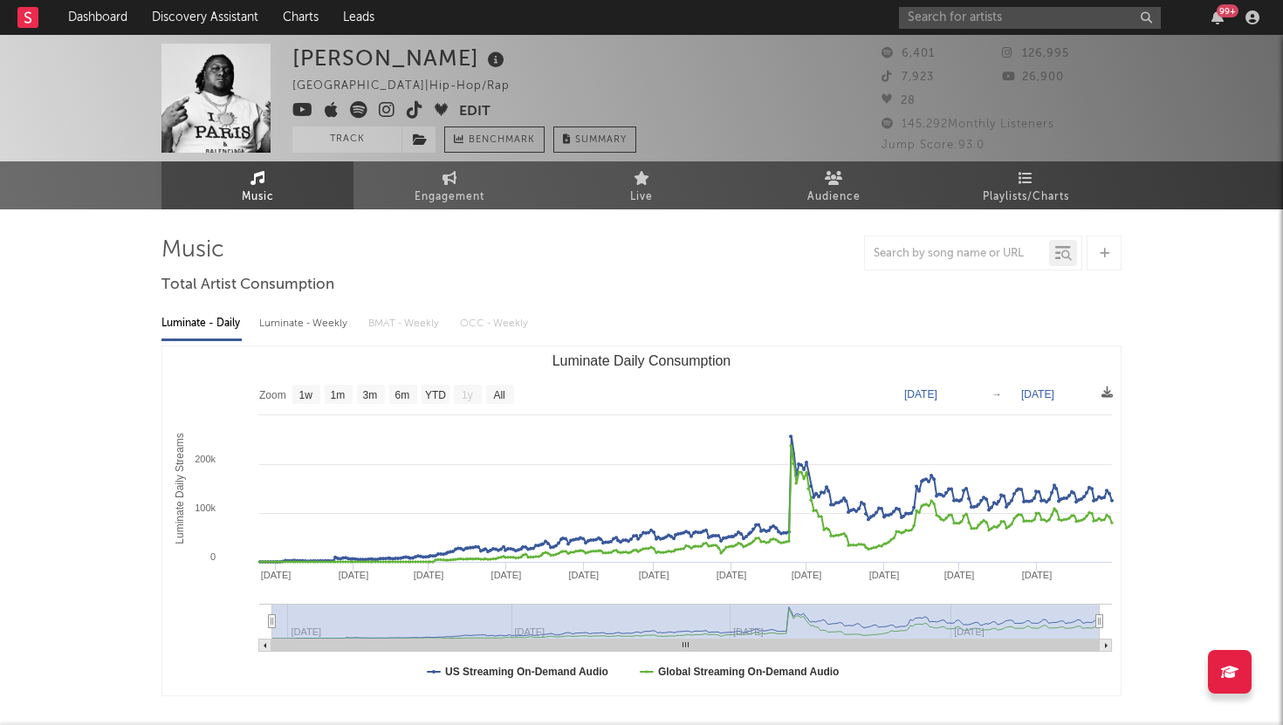
select select "All"
drag, startPoint x: 656, startPoint y: 620, endPoint x: 236, endPoint y: 640, distance: 421.1
click at [236, 640] on icon "Created with Highcharts 10.3.3 Luminate Daily Streams Luminate Daily Consumptio…" at bounding box center [641, 520] width 958 height 349
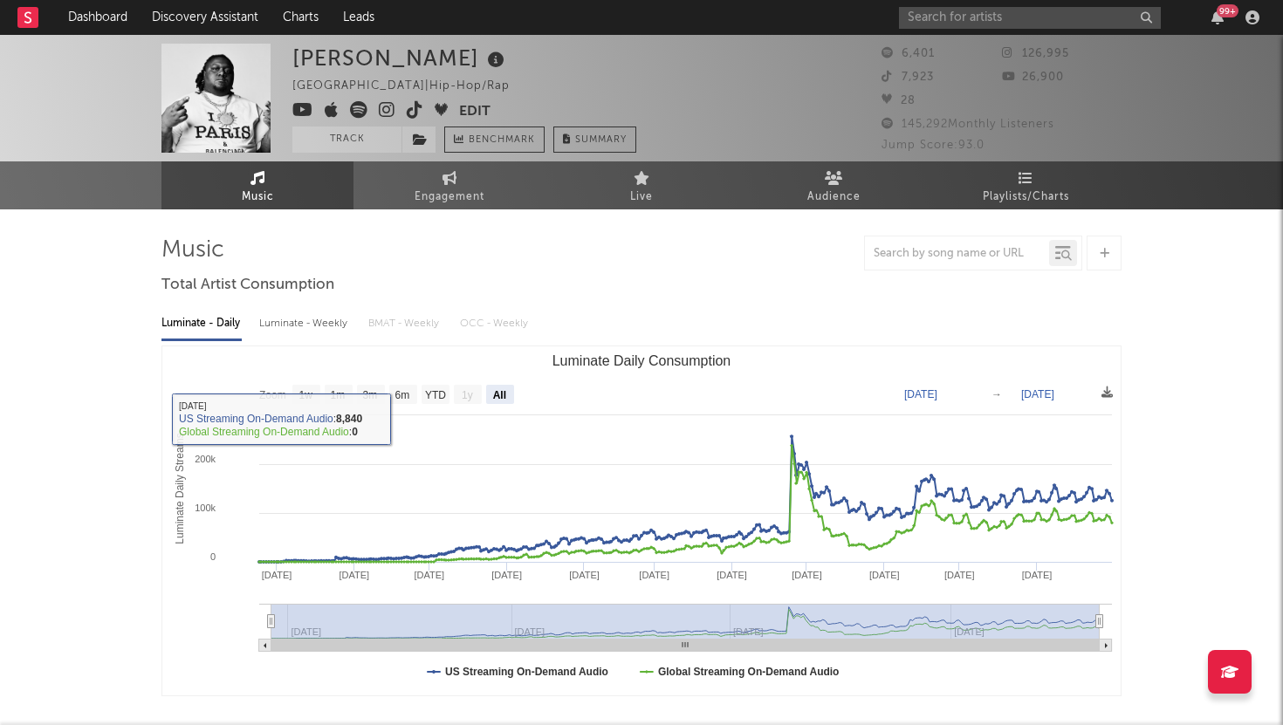
click at [317, 330] on div "Luminate - Weekly" at bounding box center [305, 324] width 92 height 30
select select "6m"
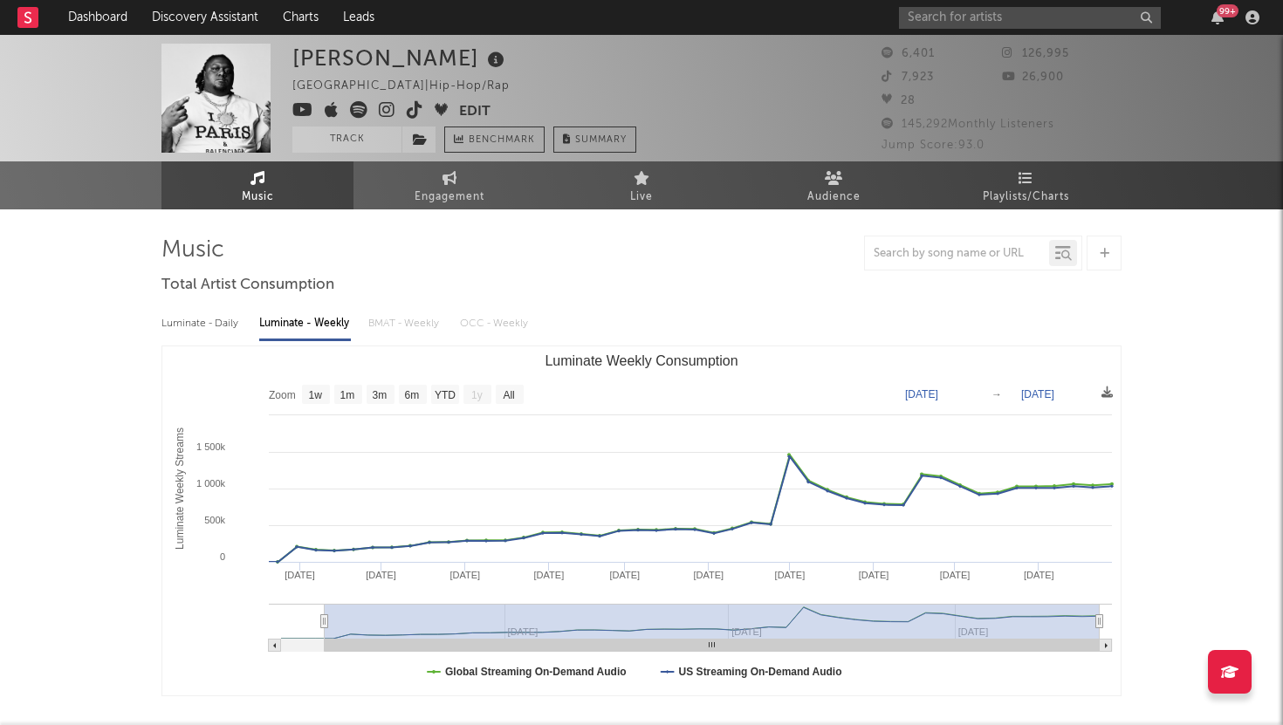
type input "[DATE]"
select select "All"
type input "[DATE]"
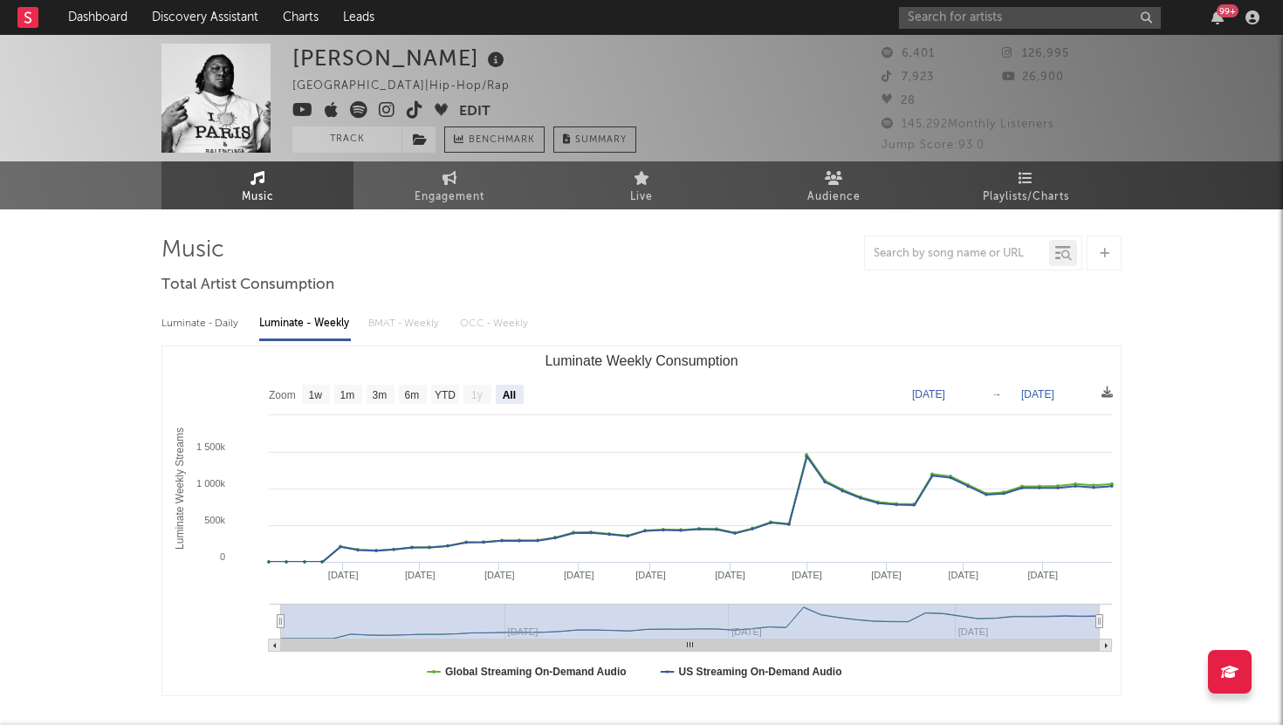
drag, startPoint x: 648, startPoint y: 622, endPoint x: 243, endPoint y: 643, distance: 405.5
click at [243, 643] on icon "Created with Highcharts 10.3.3 Luminate Weekly Streams Luminate Weekly Consumpt…" at bounding box center [641, 520] width 958 height 349
